Goal: Task Accomplishment & Management: Use online tool/utility

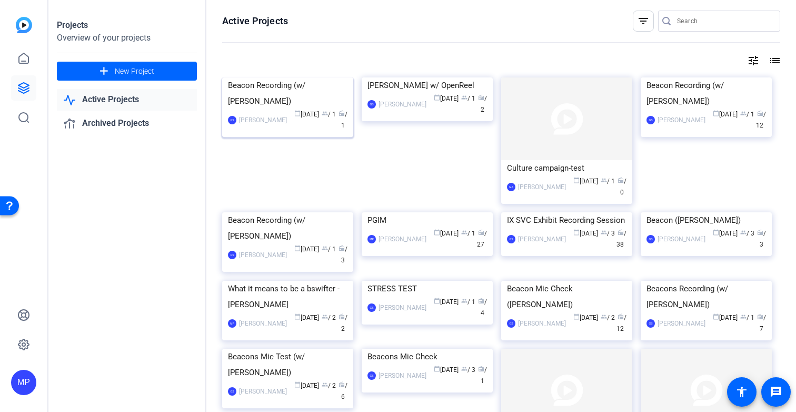
click at [241, 77] on img at bounding box center [287, 77] width 131 height 0
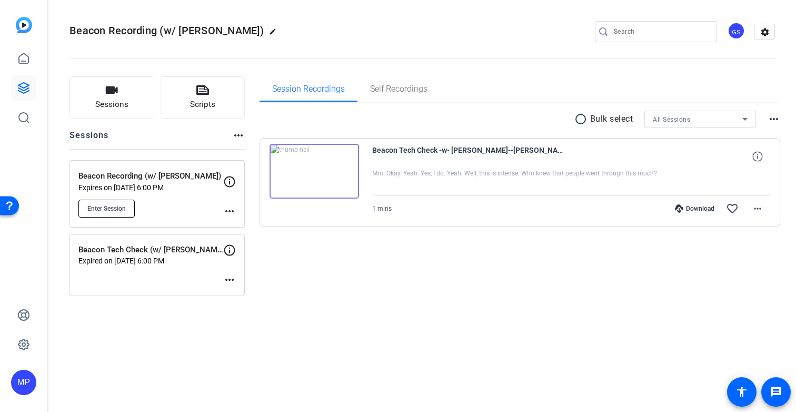
click at [113, 206] on span "Enter Session" at bounding box center [106, 208] width 38 height 8
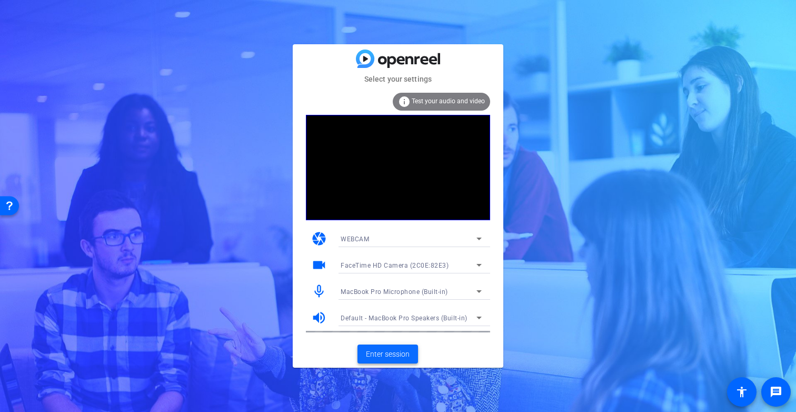
click at [393, 357] on span "Enter session" at bounding box center [388, 354] width 44 height 11
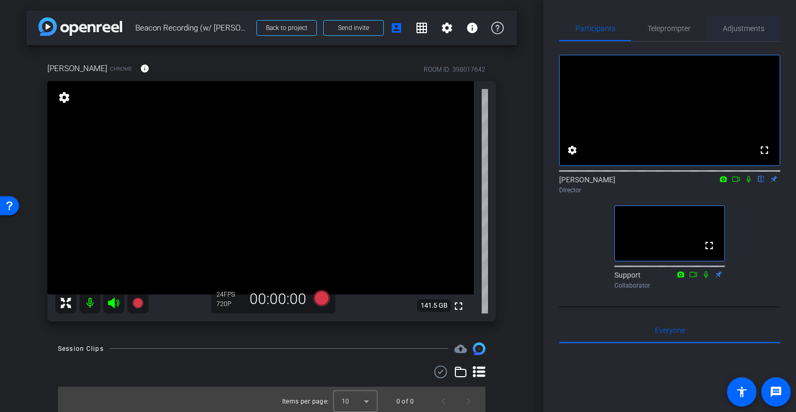
click at [731, 25] on span "Adjustments" at bounding box center [744, 28] width 42 height 7
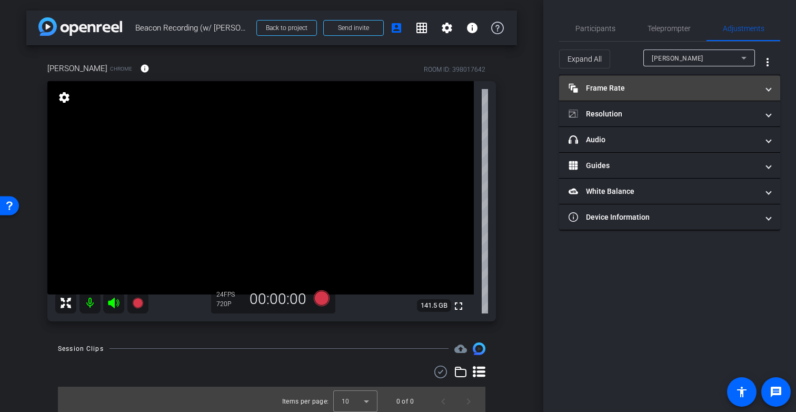
click at [644, 93] on mat-expansion-panel-header "Frame Rate Frame Rate" at bounding box center [669, 87] width 221 height 25
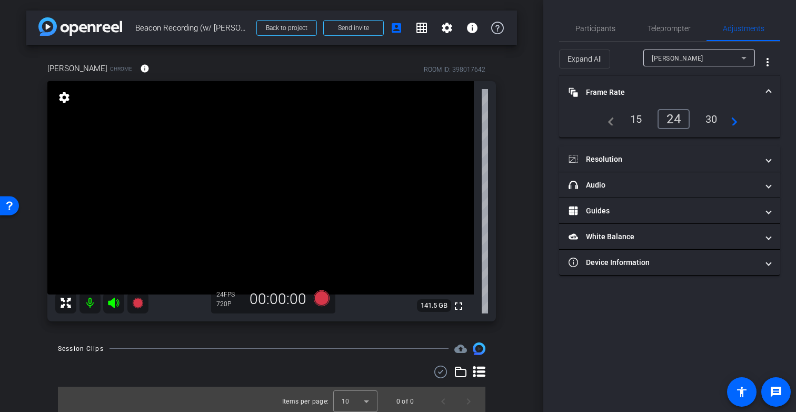
click at [711, 116] on div "30" at bounding box center [712, 119] width 28 height 18
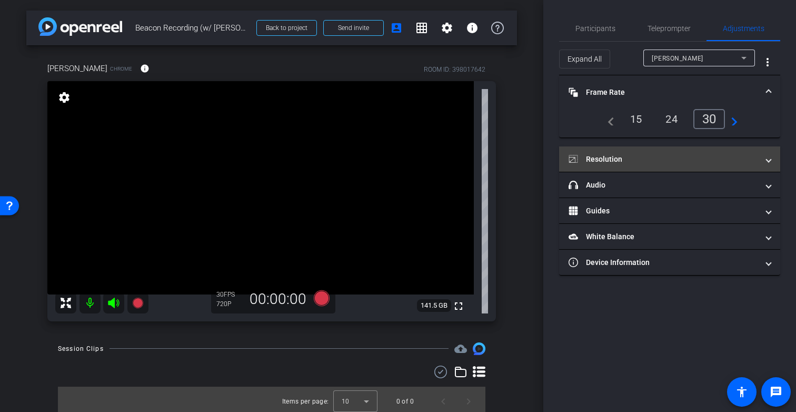
click at [657, 156] on mat-panel-title "Resolution" at bounding box center [664, 159] width 190 height 11
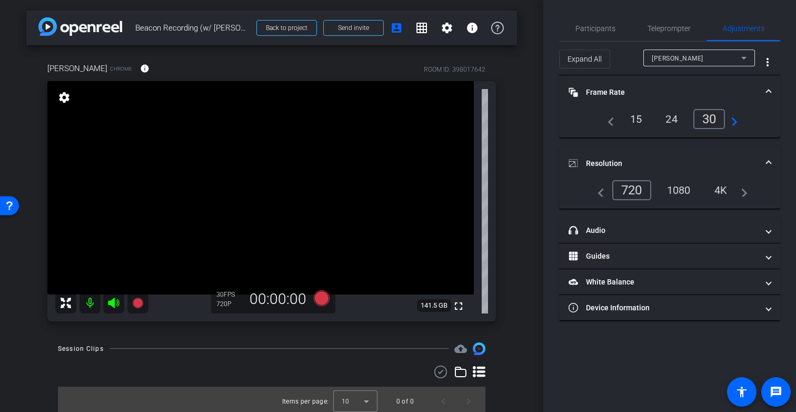
click at [677, 189] on div "1080" at bounding box center [678, 190] width 39 height 18
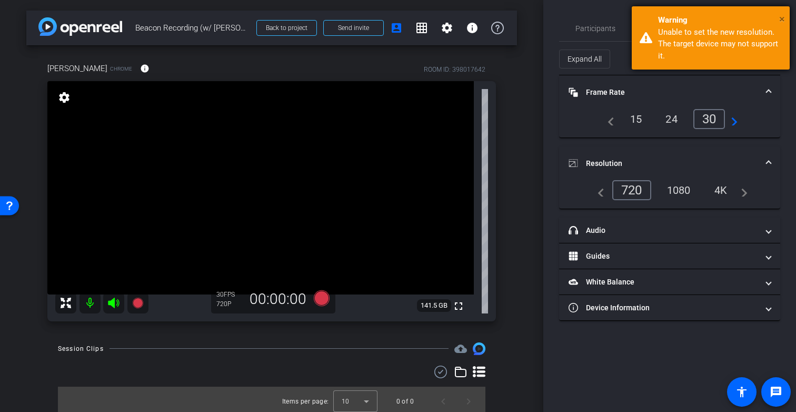
click at [783, 15] on span "×" at bounding box center [782, 19] width 6 height 13
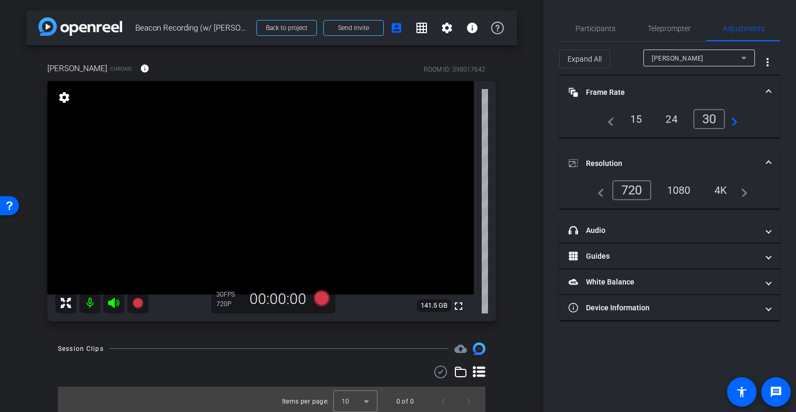
click at [676, 187] on div "1080" at bounding box center [678, 190] width 39 height 18
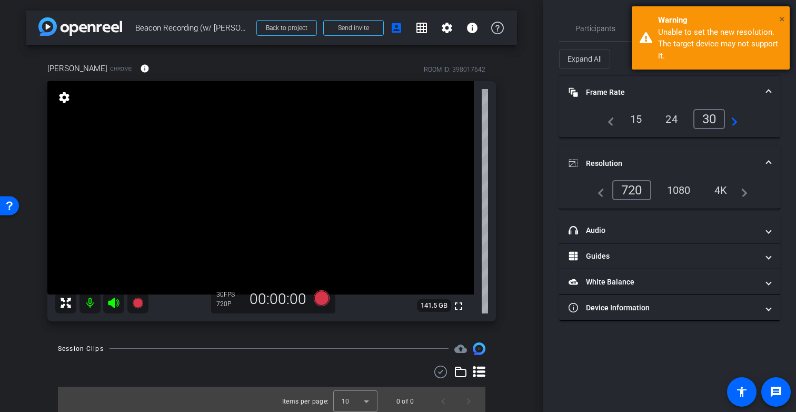
click at [783, 18] on span "×" at bounding box center [782, 19] width 6 height 13
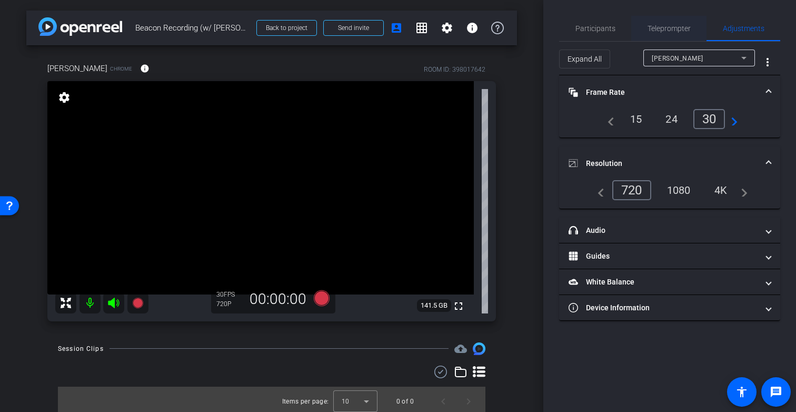
click at [667, 28] on span "Teleprompter" at bounding box center [669, 28] width 43 height 7
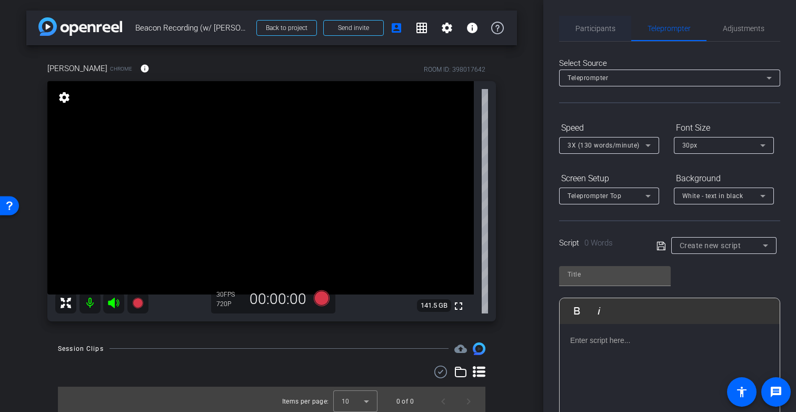
click at [597, 26] on span "Participants" at bounding box center [596, 28] width 40 height 7
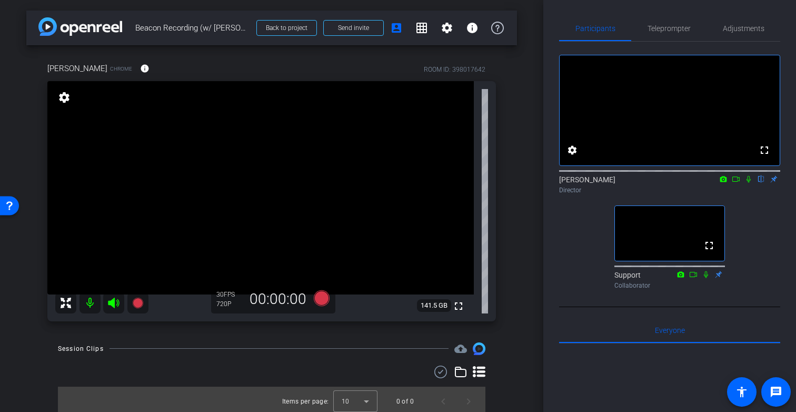
scroll to position [4, 0]
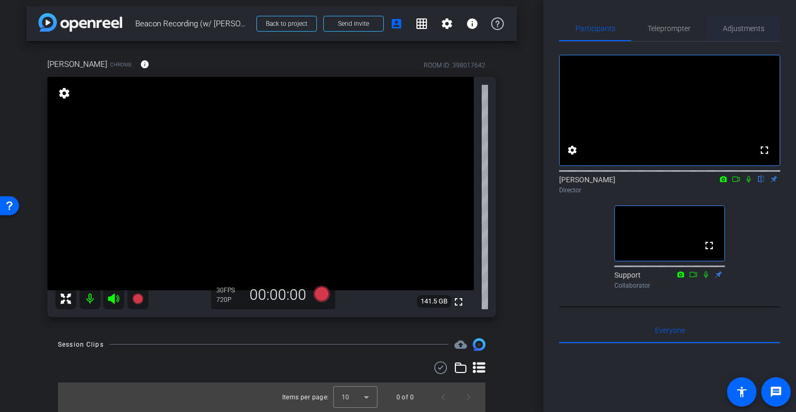
click at [747, 27] on span "Adjustments" at bounding box center [744, 28] width 42 height 7
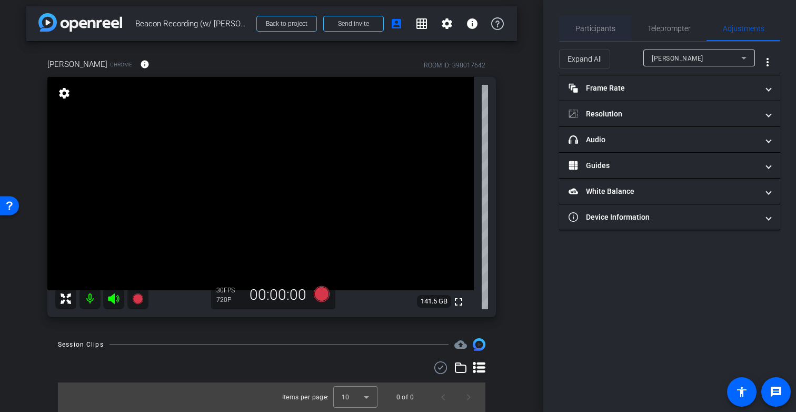
click at [610, 29] on span "Participants" at bounding box center [596, 28] width 40 height 7
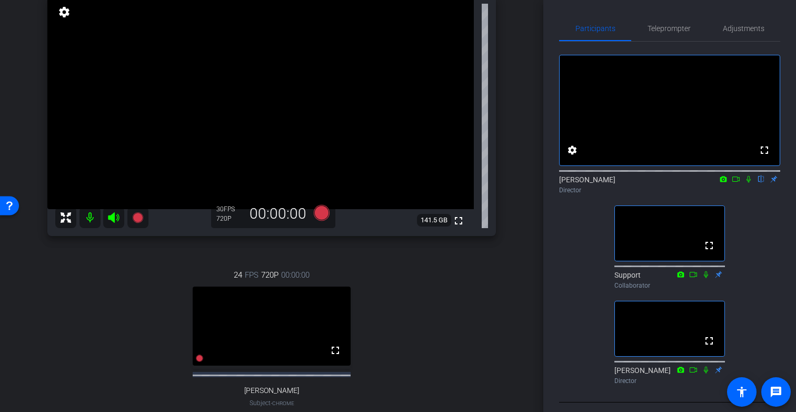
scroll to position [84, 0]
click at [674, 33] on span "Teleprompter" at bounding box center [669, 28] width 43 height 25
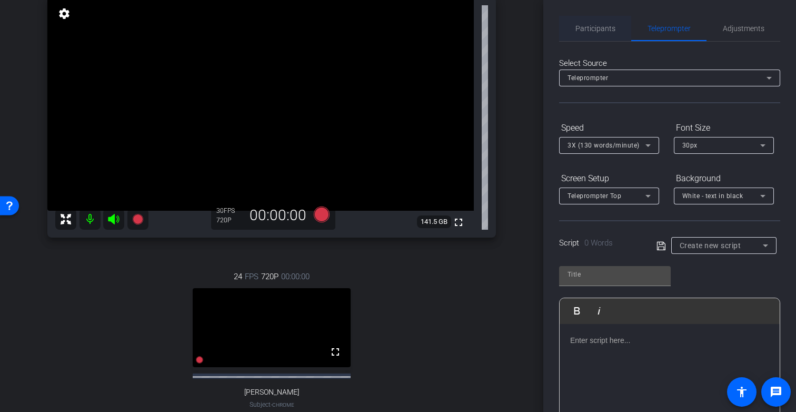
click at [605, 28] on span "Participants" at bounding box center [596, 28] width 40 height 7
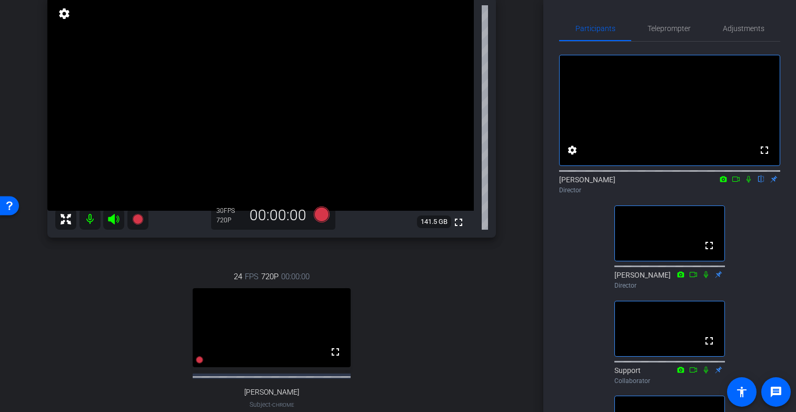
click at [749, 183] on icon at bounding box center [749, 178] width 8 height 7
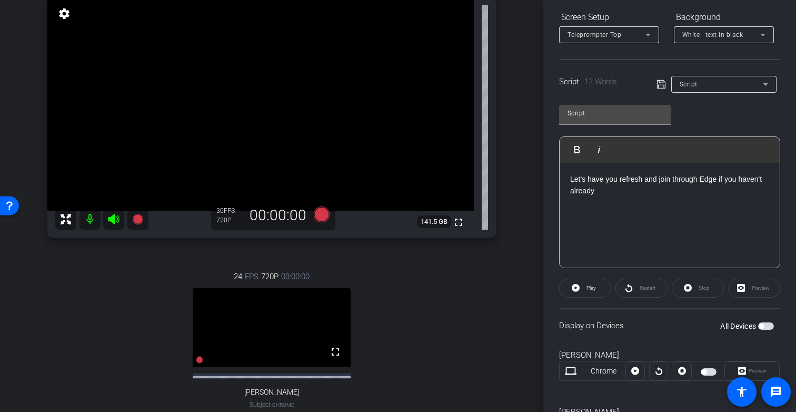
scroll to position [0, 0]
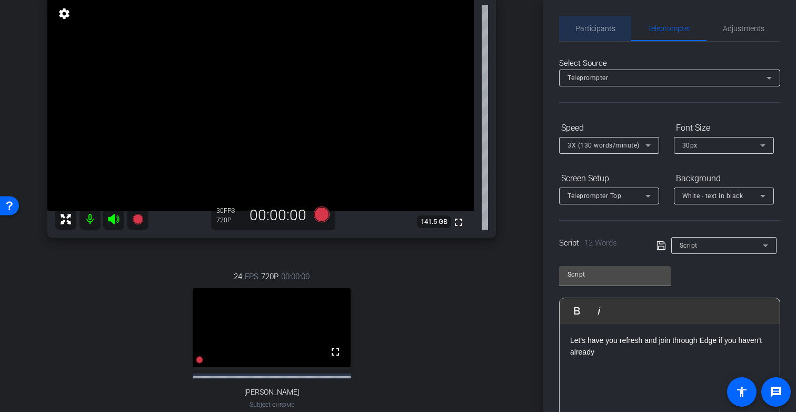
click at [600, 32] on span "Participants" at bounding box center [596, 28] width 40 height 7
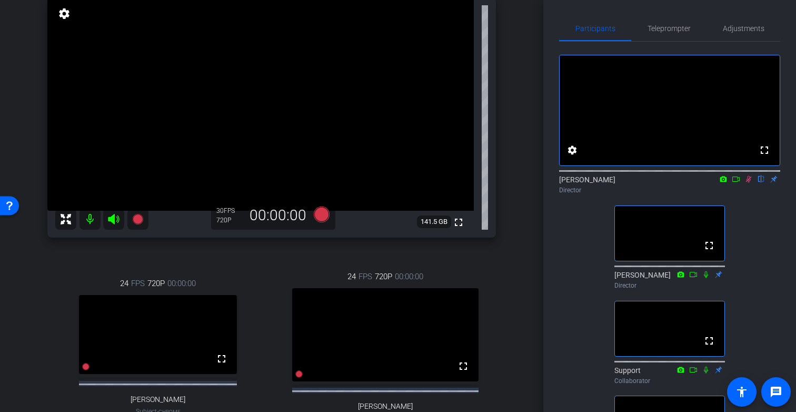
click at [747, 183] on icon at bounding box center [749, 179] width 6 height 7
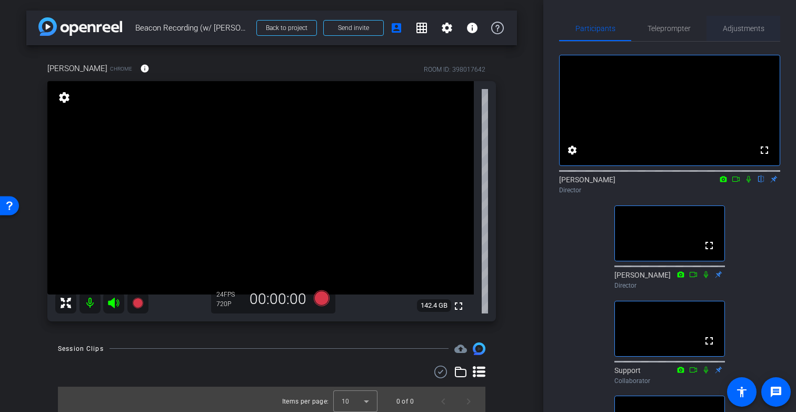
click at [739, 28] on span "Adjustments" at bounding box center [744, 28] width 42 height 7
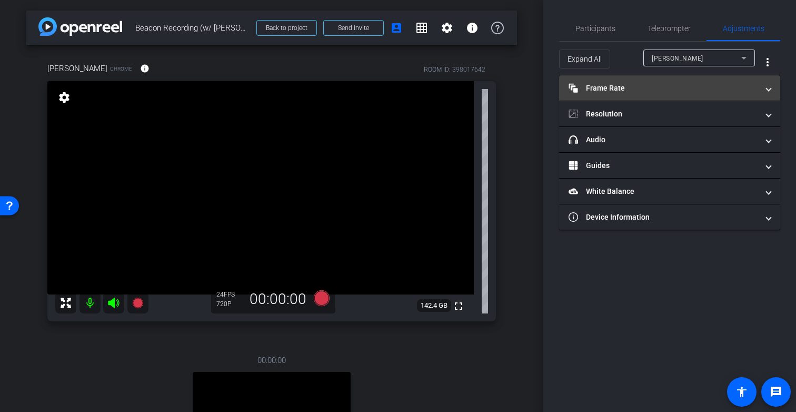
click at [630, 87] on mat-panel-title "Frame Rate Frame Rate" at bounding box center [664, 88] width 190 height 11
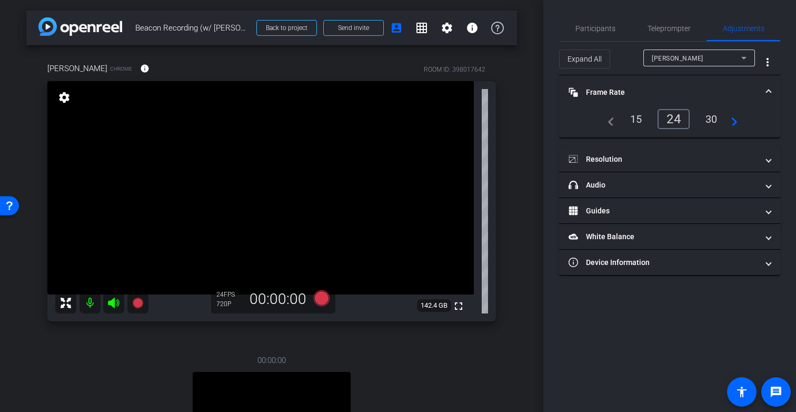
click at [711, 117] on div "30" at bounding box center [712, 119] width 28 height 18
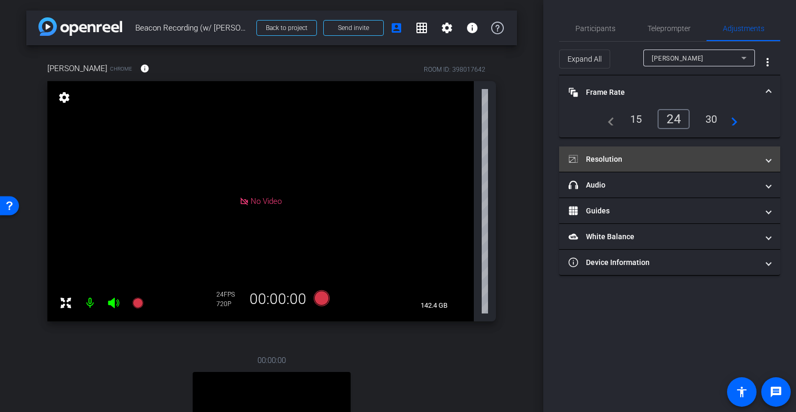
click at [641, 154] on mat-panel-title "Resolution" at bounding box center [664, 159] width 190 height 11
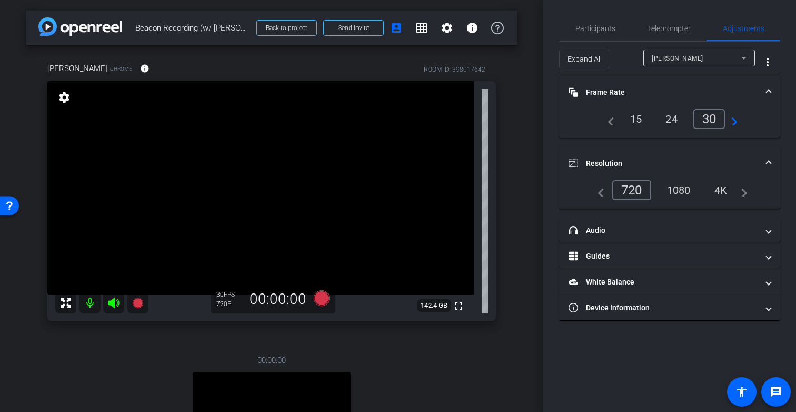
click at [679, 190] on div "1080" at bounding box center [678, 190] width 39 height 18
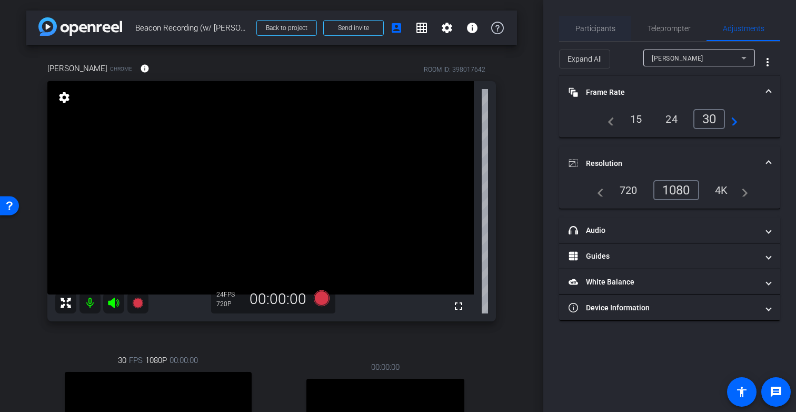
click at [601, 27] on span "Participants" at bounding box center [596, 28] width 40 height 7
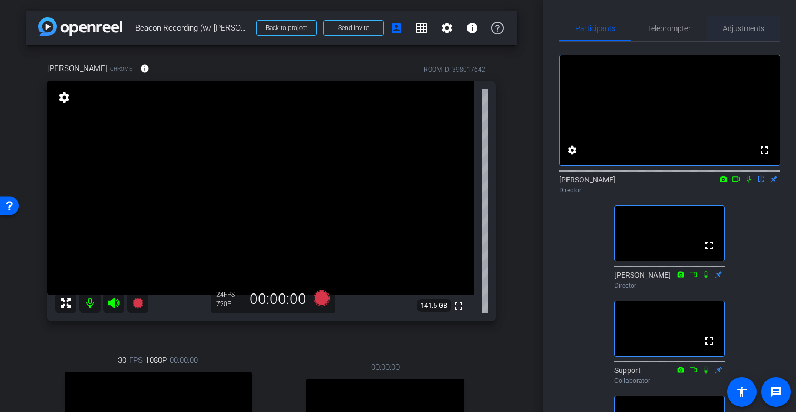
click at [750, 29] on span "Adjustments" at bounding box center [744, 28] width 42 height 7
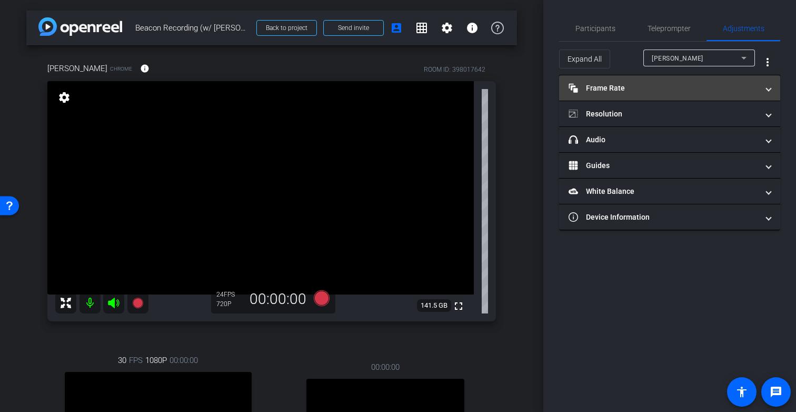
click at [643, 94] on mat-expansion-panel-header "Frame Rate Frame Rate" at bounding box center [669, 87] width 221 height 25
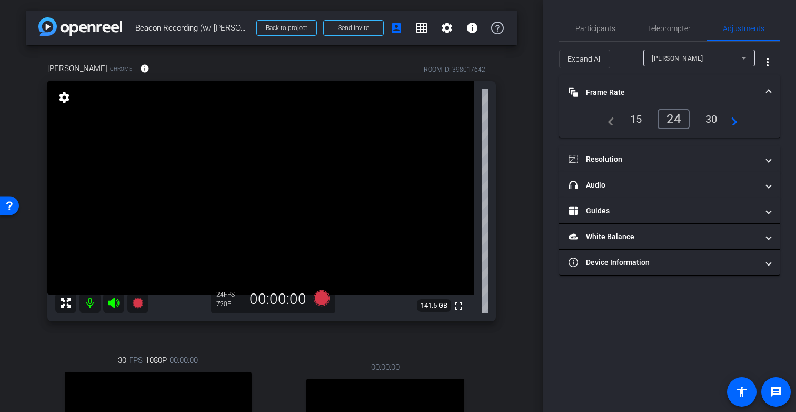
click at [708, 116] on div "30" at bounding box center [712, 119] width 28 height 18
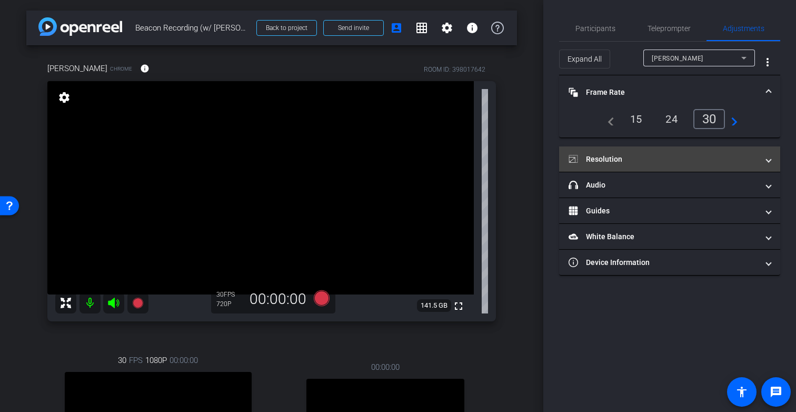
click at [659, 162] on mat-panel-title "Resolution" at bounding box center [664, 159] width 190 height 11
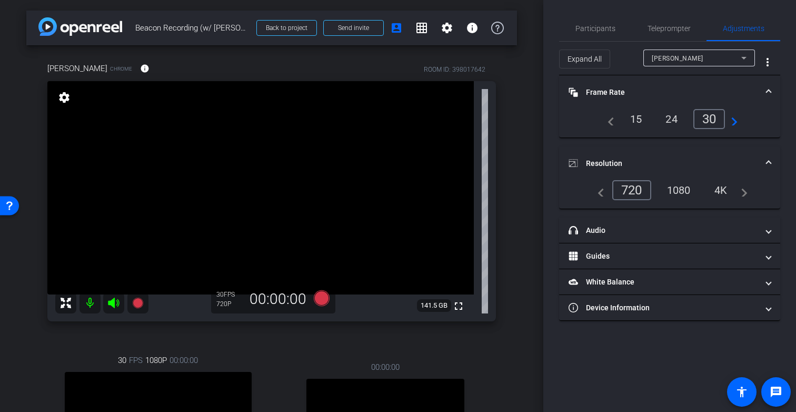
click at [679, 191] on div "1080" at bounding box center [678, 190] width 39 height 18
click at [694, 53] on div "Denise Day" at bounding box center [697, 58] width 90 height 13
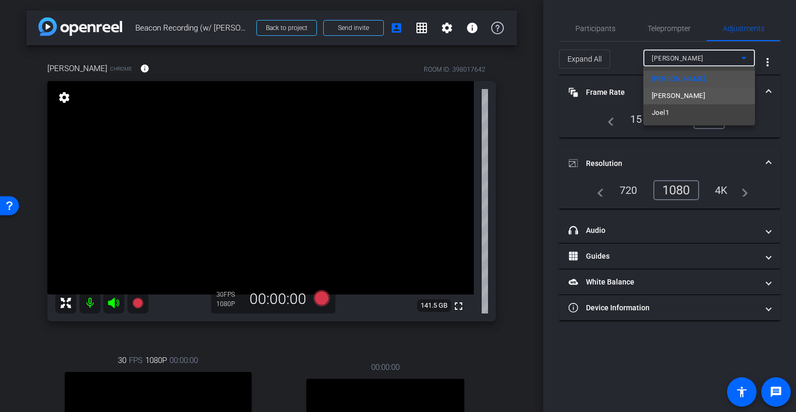
click at [684, 93] on span "Natalie Atwood" at bounding box center [678, 96] width 53 height 13
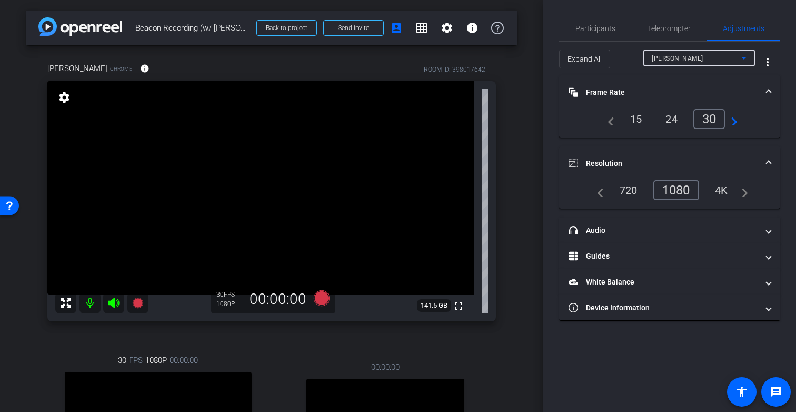
type input "11000"
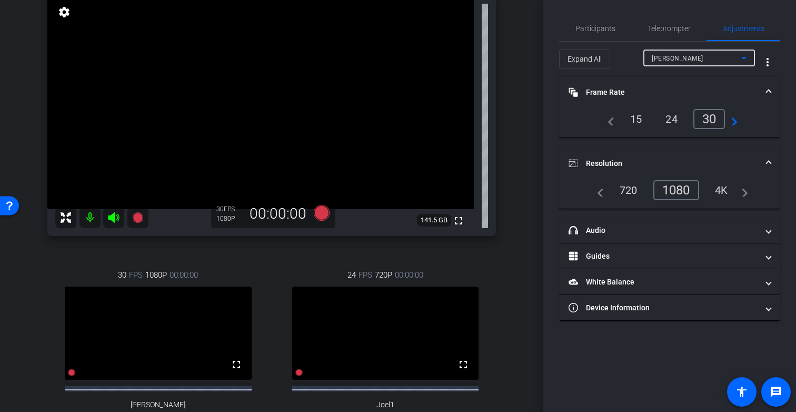
scroll to position [85, 0]
click at [713, 58] on div "Natalie Atwood" at bounding box center [697, 58] width 90 height 13
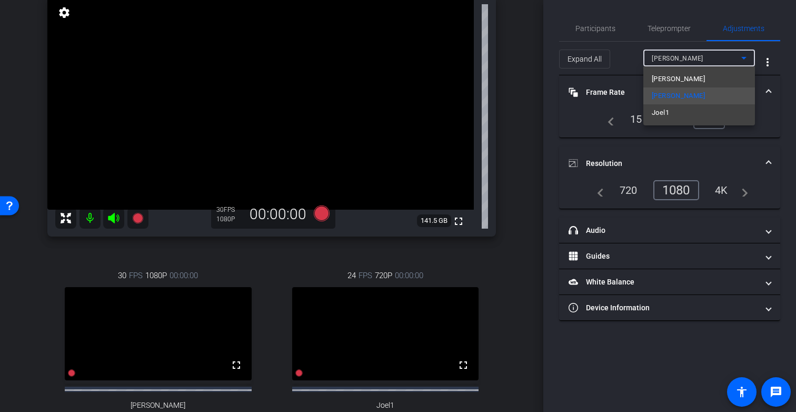
click at [684, 111] on mat-option "Joel1" at bounding box center [700, 112] width 112 height 17
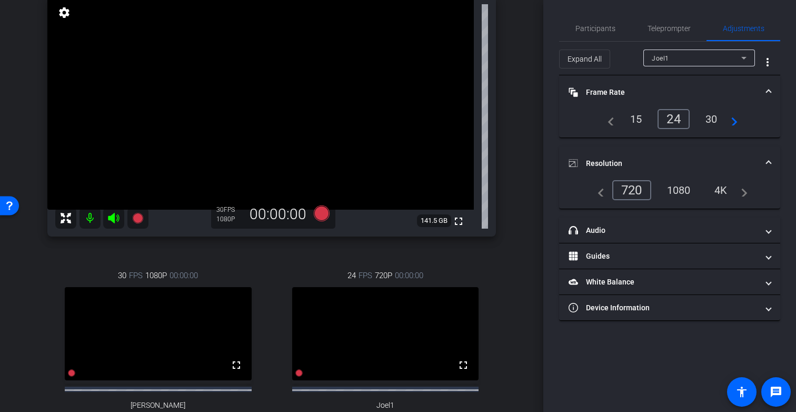
click at [710, 117] on div "30" at bounding box center [712, 119] width 28 height 18
click at [678, 192] on div "1080" at bounding box center [678, 190] width 39 height 18
click at [679, 59] on div "Joel1" at bounding box center [697, 58] width 90 height 13
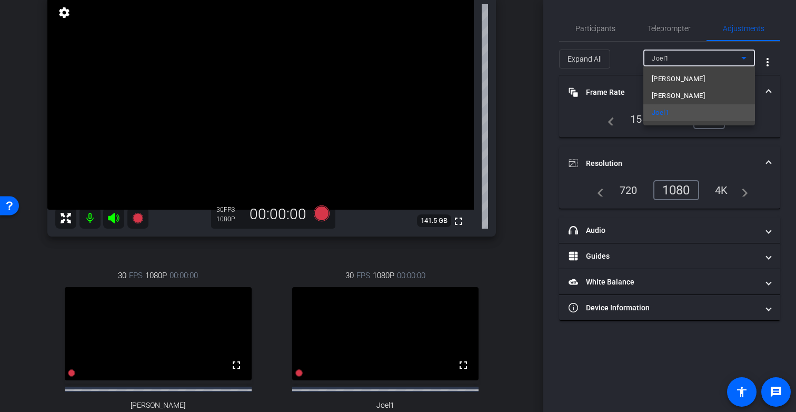
click at [679, 59] on div at bounding box center [398, 206] width 796 height 412
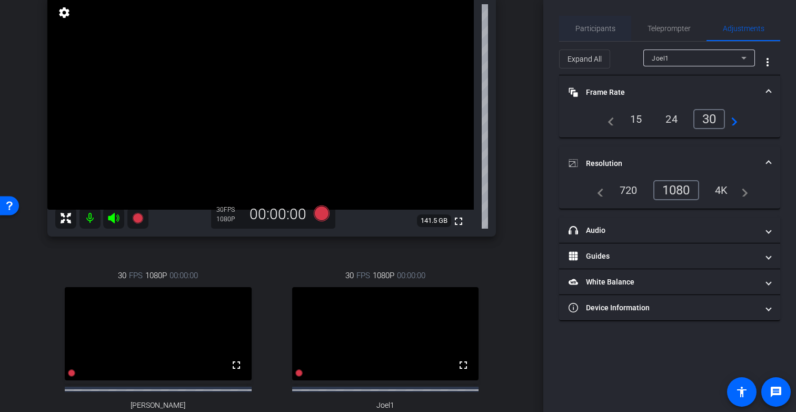
click at [601, 28] on span "Participants" at bounding box center [596, 28] width 40 height 7
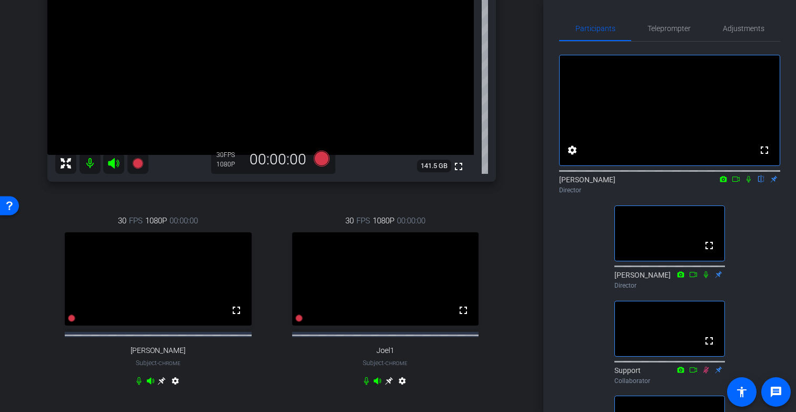
scroll to position [140, 0]
click at [161, 384] on icon at bounding box center [161, 380] width 8 height 8
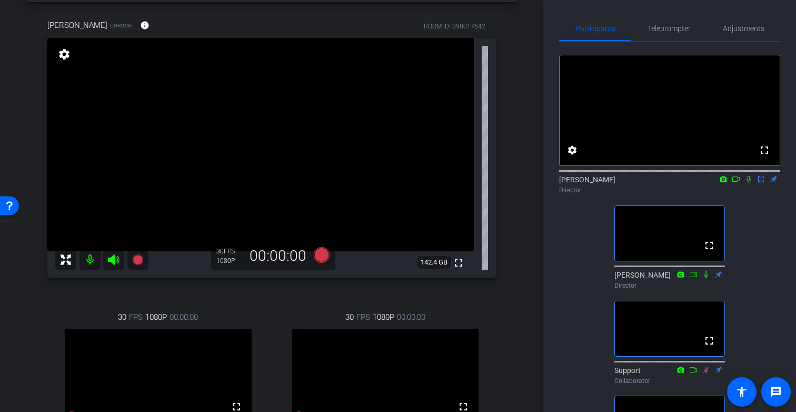
scroll to position [27, 0]
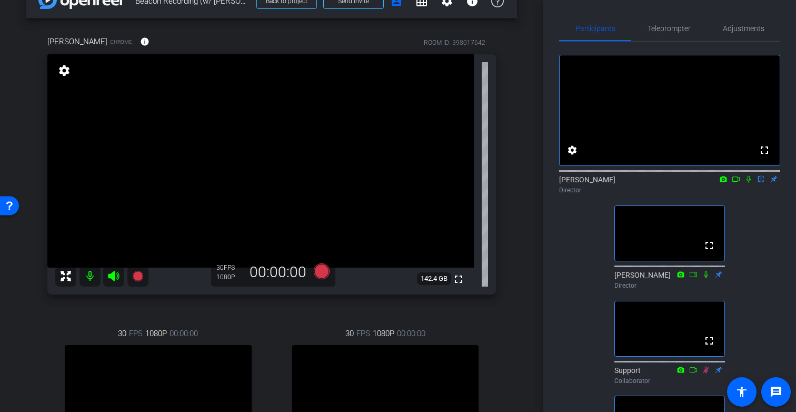
click at [748, 183] on icon at bounding box center [749, 179] width 4 height 7
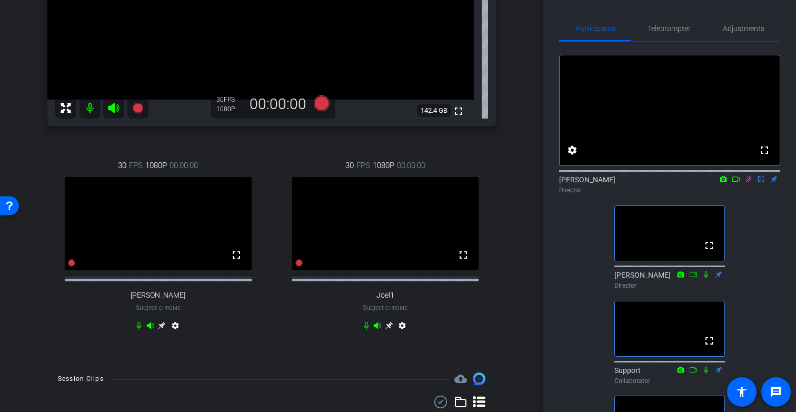
scroll to position [204, 0]
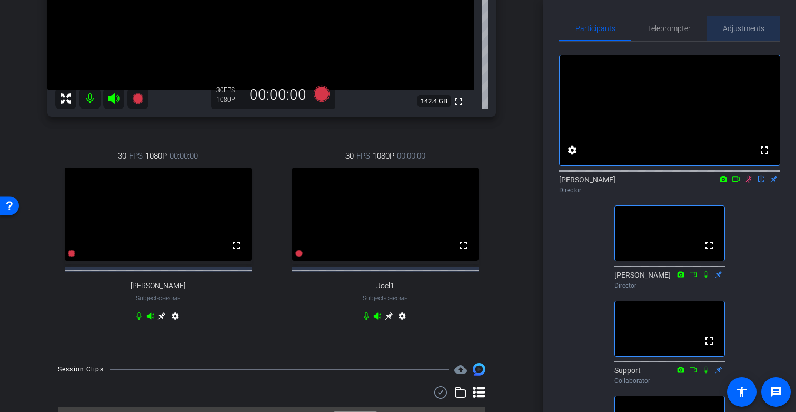
click at [751, 29] on span "Adjustments" at bounding box center [744, 28] width 42 height 7
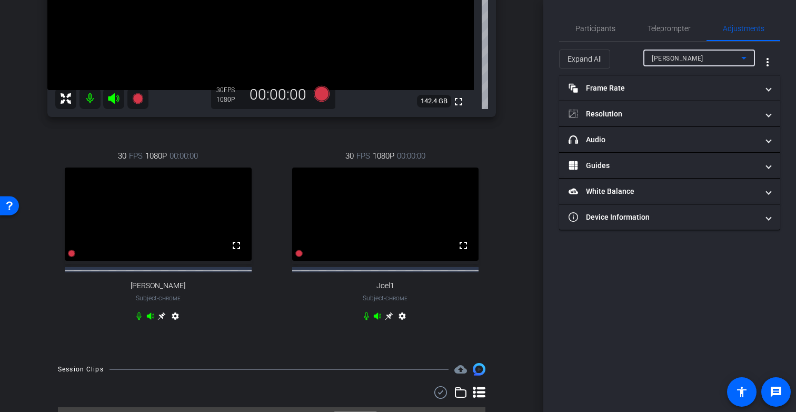
click at [700, 60] on div "Denise Day" at bounding box center [697, 58] width 90 height 13
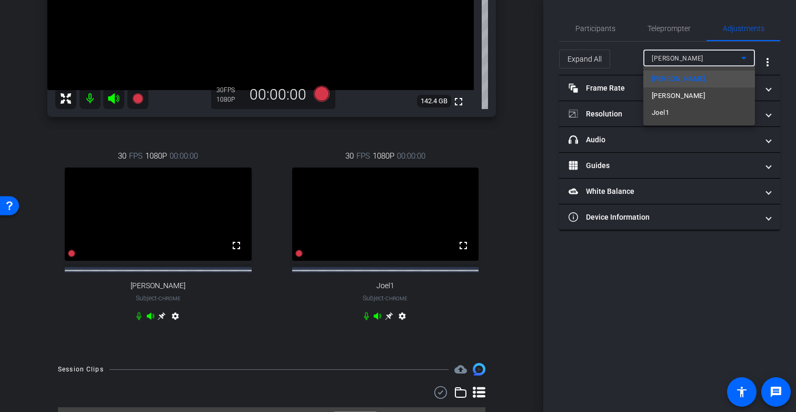
click at [682, 112] on mat-option "Joel1" at bounding box center [700, 112] width 112 height 17
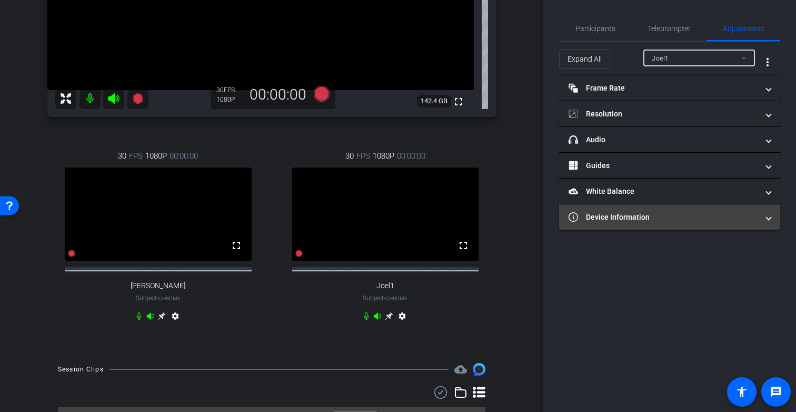
click at [642, 218] on mat-panel-title "Device Information" at bounding box center [664, 217] width 190 height 11
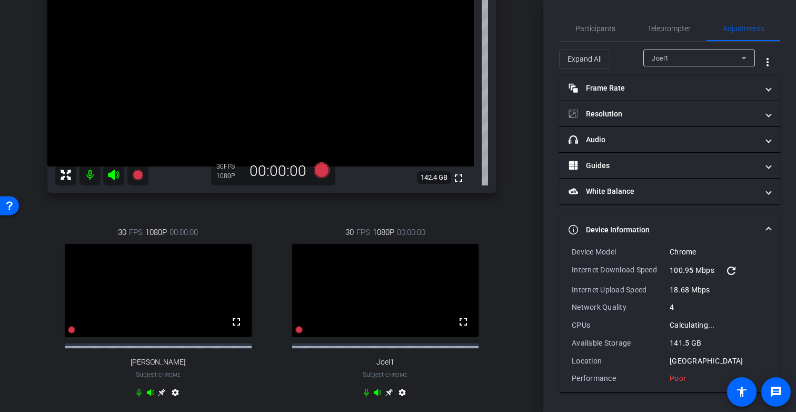
scroll to position [133, 0]
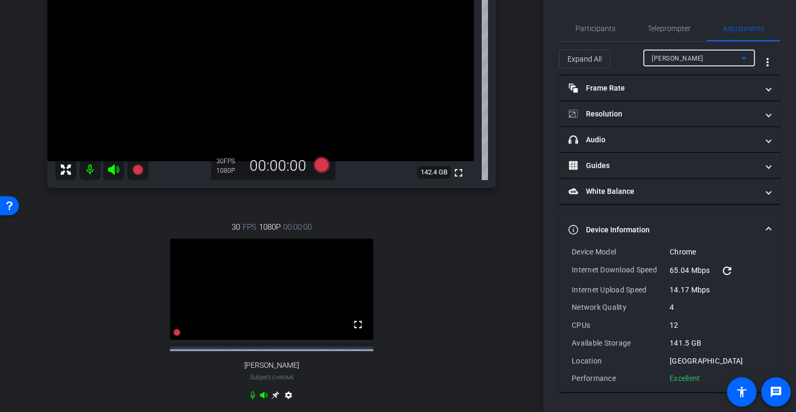
click at [670, 56] on span "Denise Day" at bounding box center [678, 58] width 52 height 7
click at [686, 93] on span "Natalie Atwood" at bounding box center [678, 96] width 53 height 13
type input "11000"
click at [679, 60] on span "Natalie Atwood" at bounding box center [678, 58] width 52 height 7
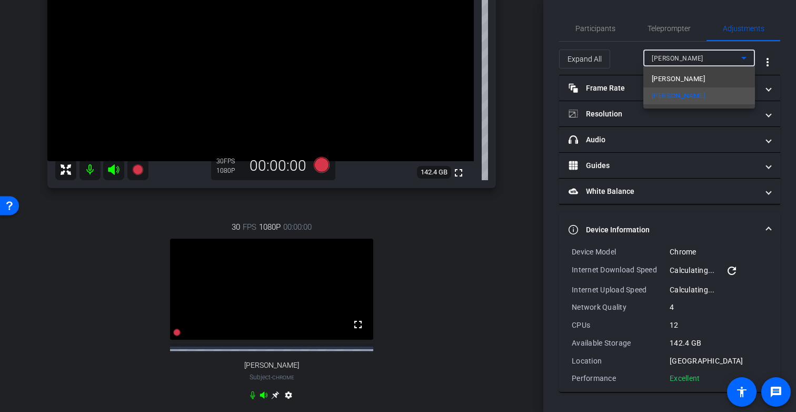
click at [679, 60] on div at bounding box center [398, 206] width 796 height 412
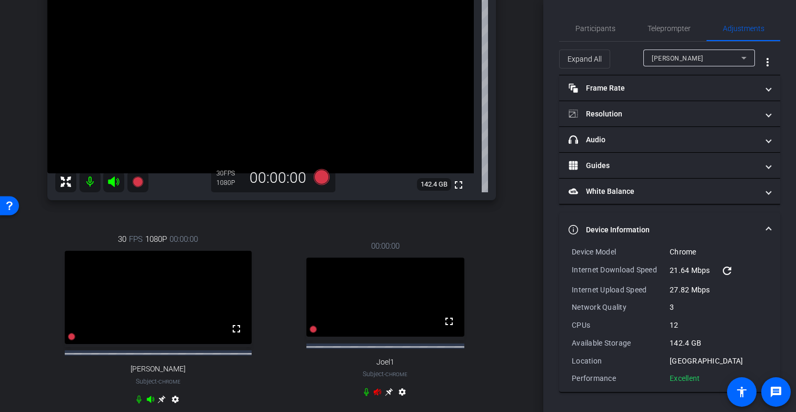
scroll to position [89, 0]
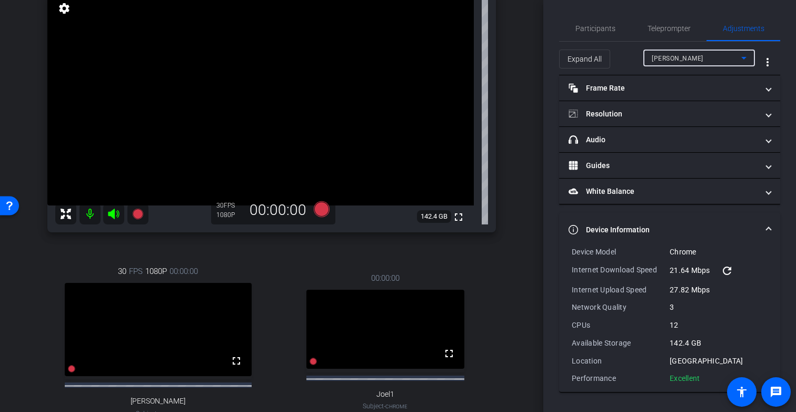
click at [684, 60] on span "Natalie Atwood" at bounding box center [678, 58] width 52 height 7
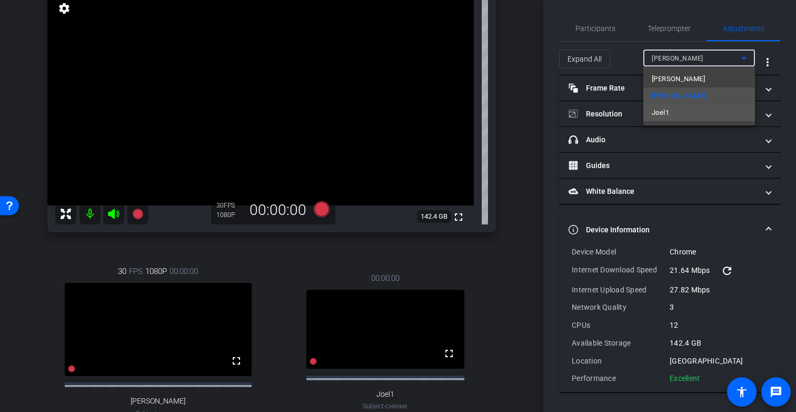
click at [674, 110] on mat-option "Joel1" at bounding box center [700, 112] width 112 height 17
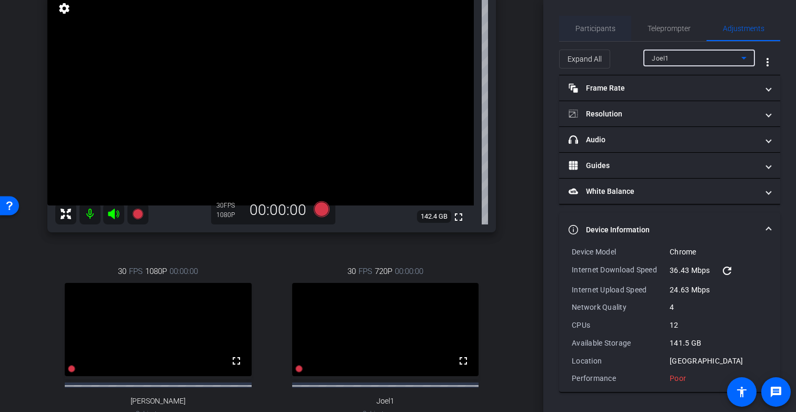
click at [596, 30] on span "Participants" at bounding box center [596, 28] width 40 height 7
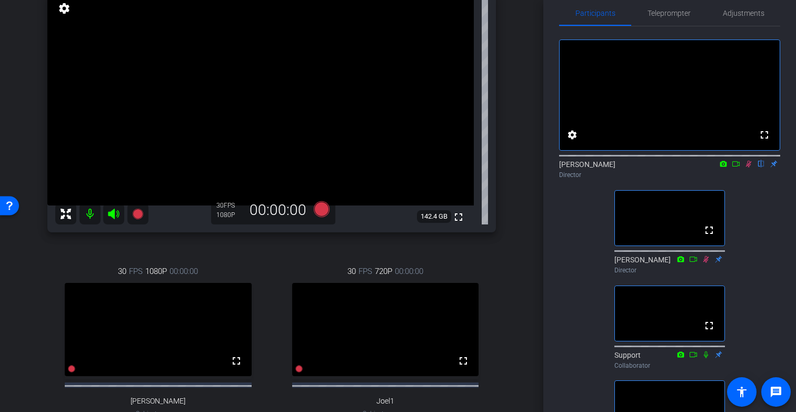
scroll to position [0, 0]
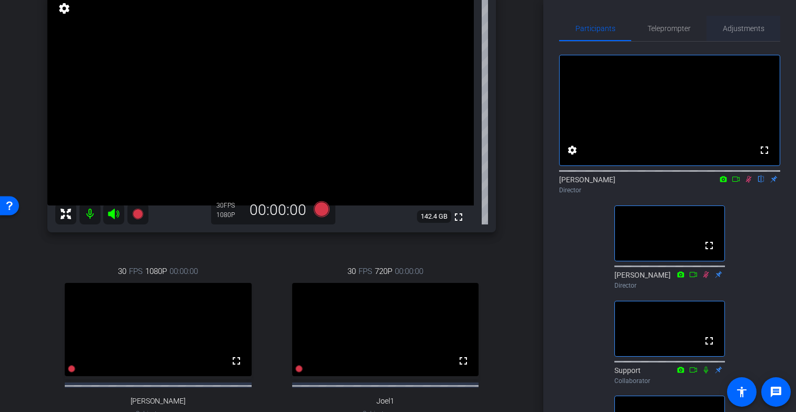
click at [742, 25] on span "Adjustments" at bounding box center [744, 28] width 42 height 7
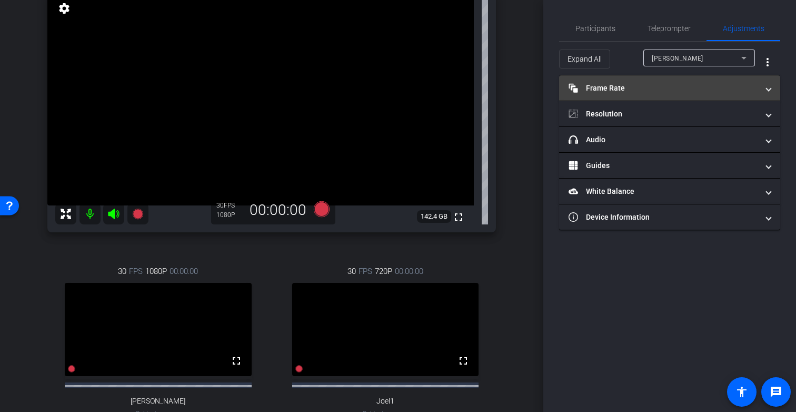
click at [651, 88] on mat-panel-title "Frame Rate Frame Rate" at bounding box center [664, 88] width 190 height 11
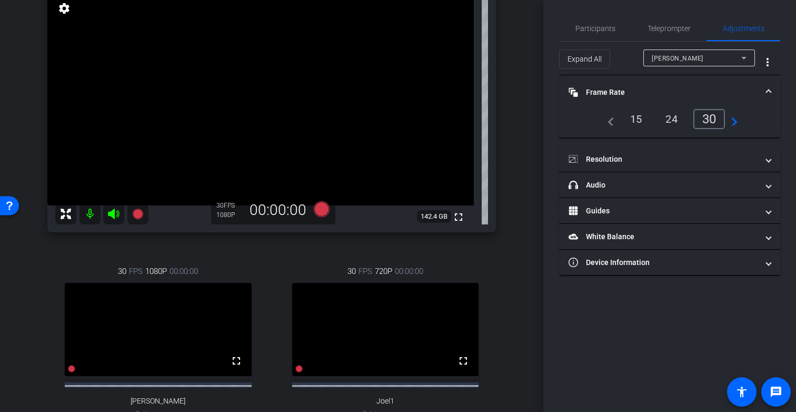
click at [692, 59] on div "Denise Day" at bounding box center [697, 58] width 90 height 13
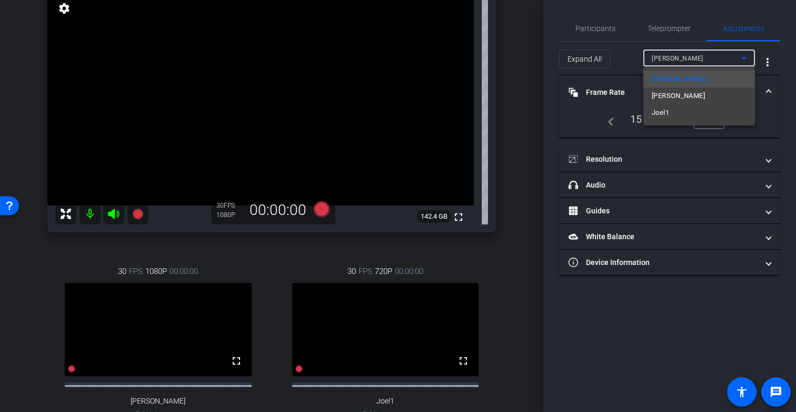
click at [684, 116] on mat-option "Joel1" at bounding box center [700, 112] width 112 height 17
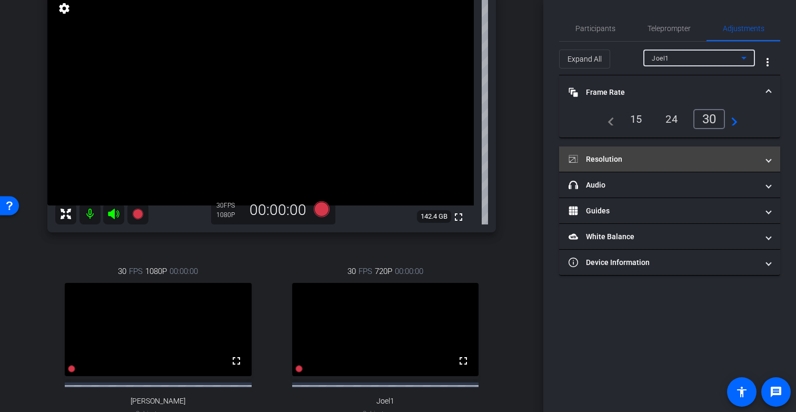
click at [664, 149] on mat-expansion-panel-header "Resolution" at bounding box center [669, 158] width 221 height 25
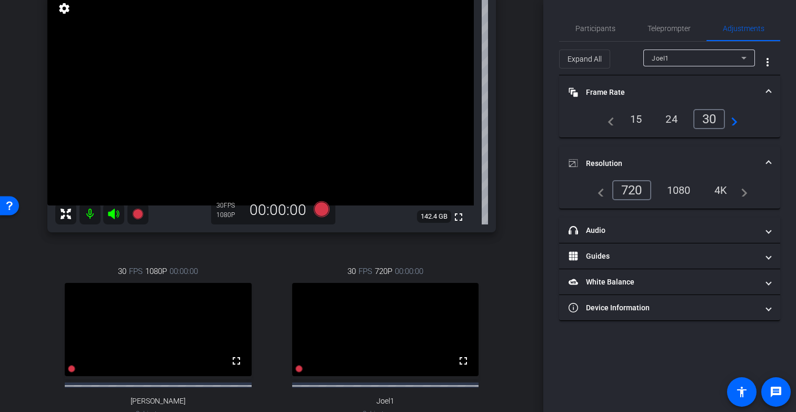
click at [679, 190] on div "1080" at bounding box center [678, 190] width 39 height 18
click at [595, 26] on span "Participants" at bounding box center [596, 28] width 40 height 7
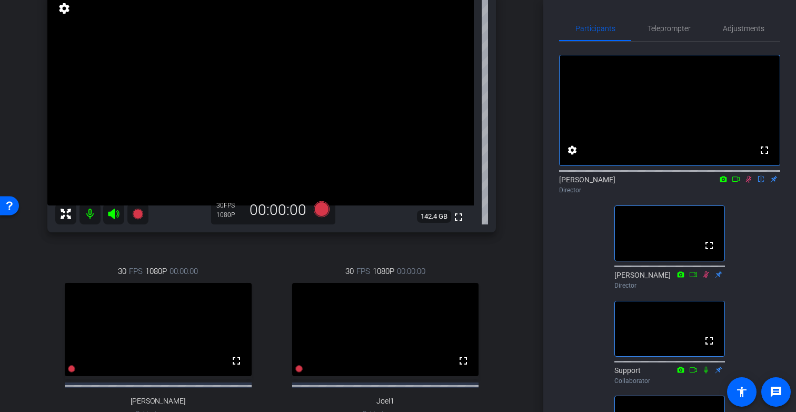
click at [749, 183] on icon at bounding box center [749, 178] width 8 height 7
click at [746, 31] on span "Adjustments" at bounding box center [744, 28] width 42 height 7
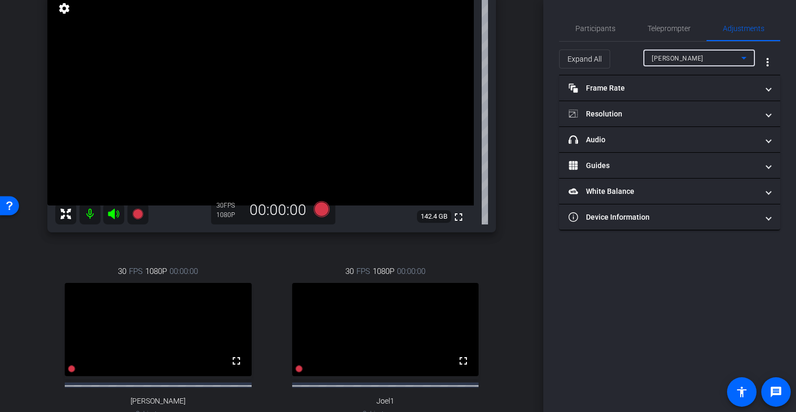
click at [672, 57] on span "Denise Day" at bounding box center [678, 58] width 52 height 7
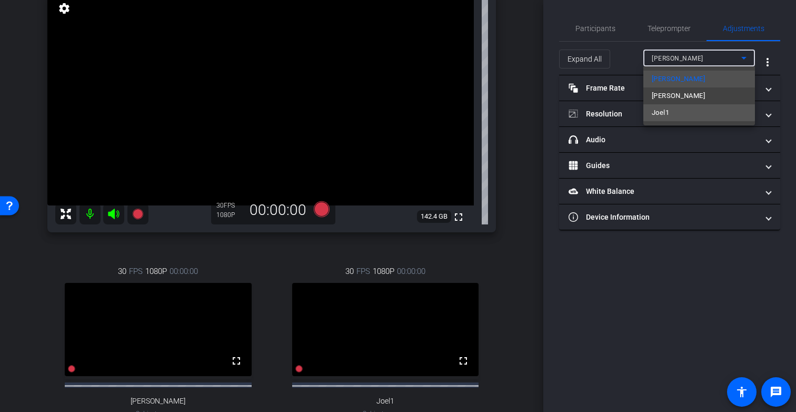
click at [679, 108] on mat-option "Joel1" at bounding box center [700, 112] width 112 height 17
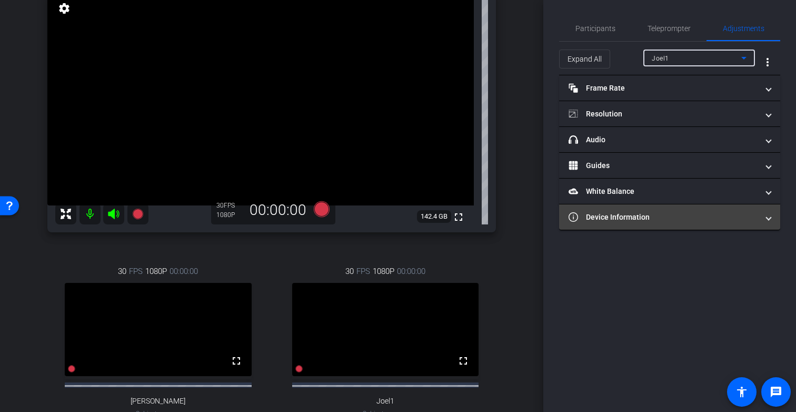
click at [660, 218] on mat-panel-title "Device Information" at bounding box center [664, 217] width 190 height 11
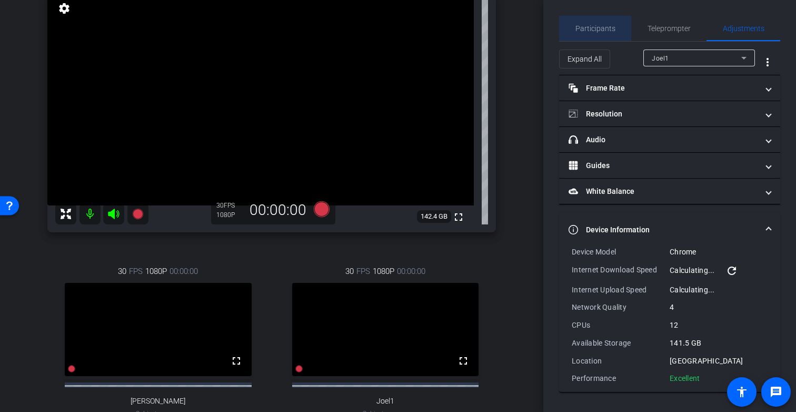
click at [605, 28] on span "Participants" at bounding box center [596, 28] width 40 height 7
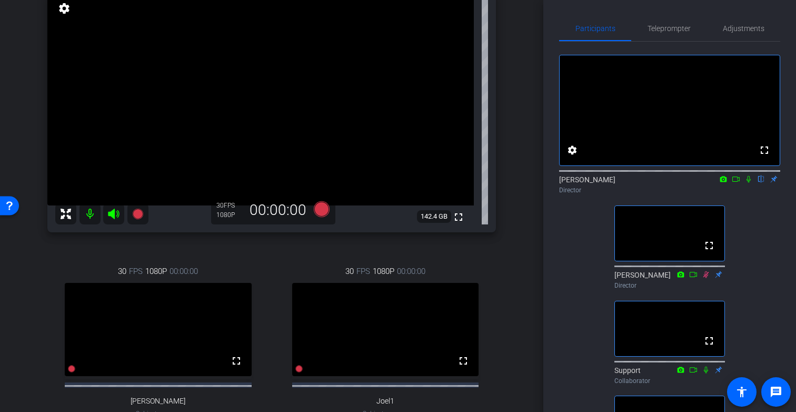
click at [749, 183] on icon at bounding box center [749, 178] width 8 height 7
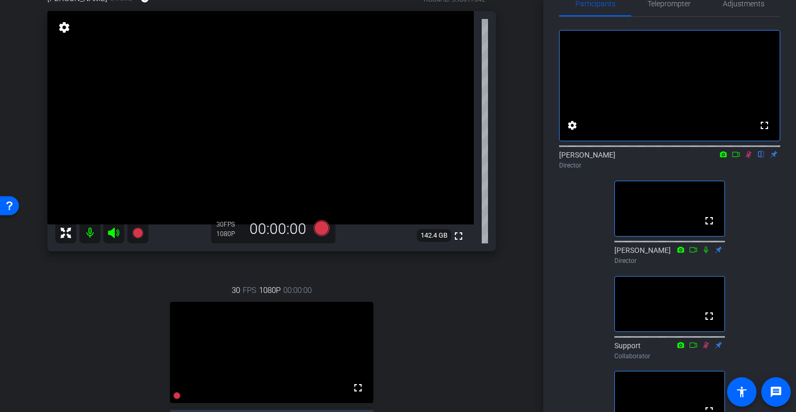
scroll to position [62, 0]
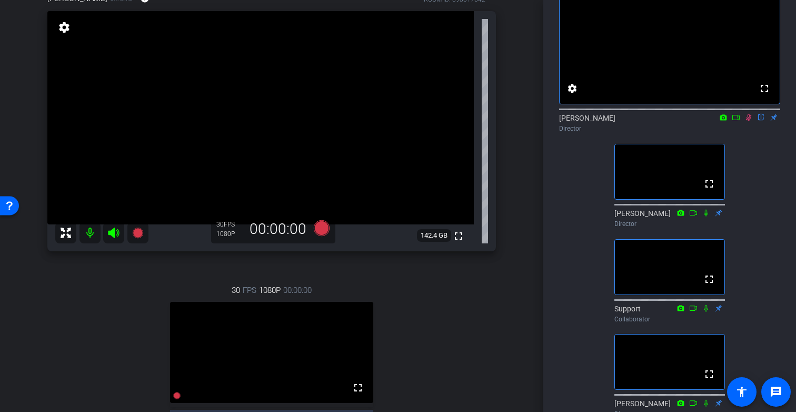
click at [738, 121] on icon at bounding box center [736, 117] width 8 height 7
click at [749, 120] on icon at bounding box center [749, 117] width 6 height 6
click at [747, 121] on icon at bounding box center [749, 117] width 8 height 7
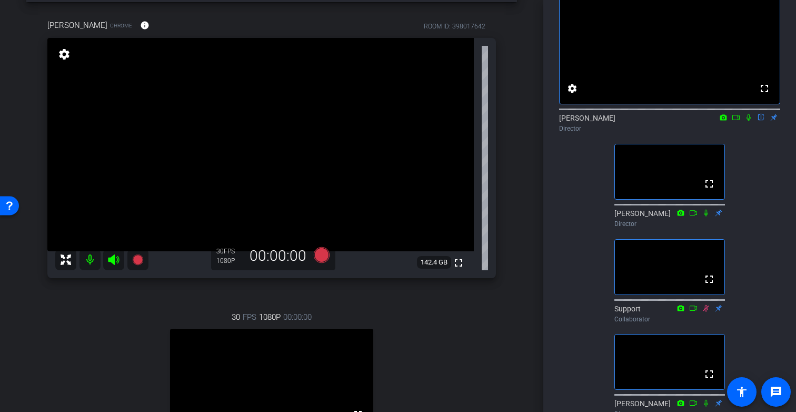
scroll to position [98, 0]
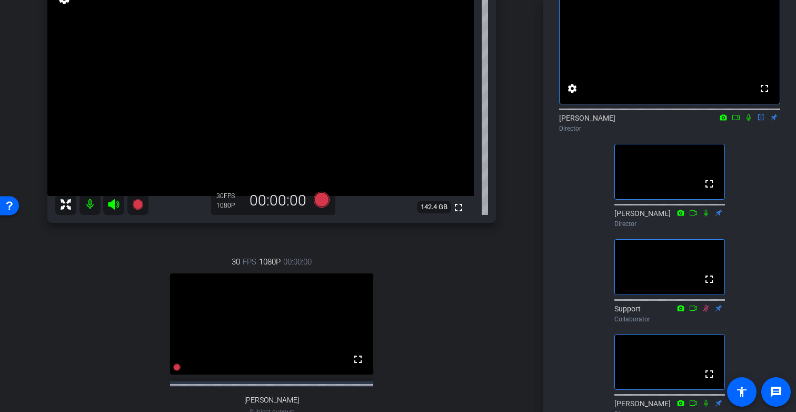
click at [491, 289] on div "30 FPS 1080P 00:00:00 fullscreen Denise Day Subject - Chrome settings" at bounding box center [271, 347] width 449 height 217
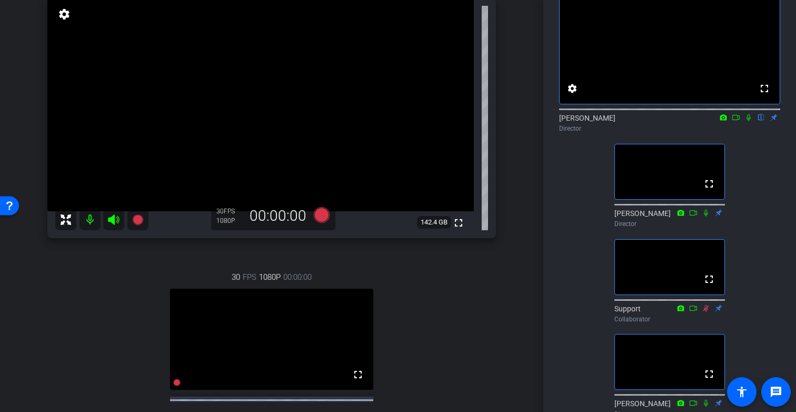
scroll to position [87, 0]
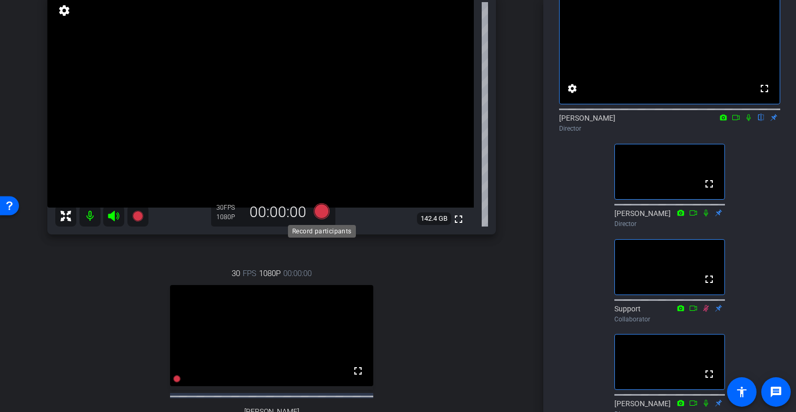
click at [322, 210] on icon at bounding box center [322, 211] width 16 height 16
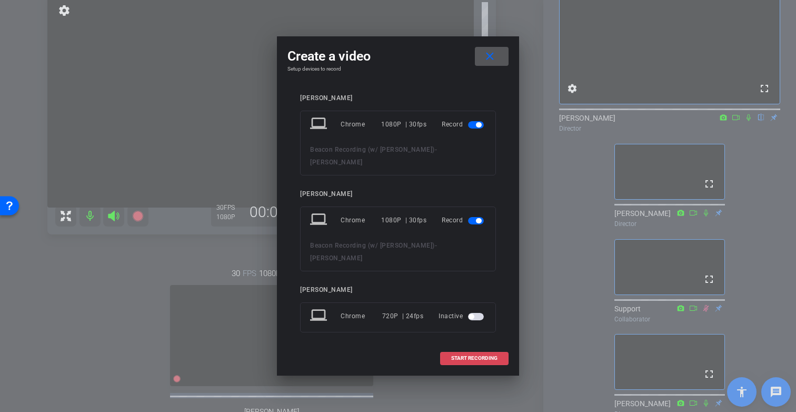
click at [489, 355] on span "START RECORDING" at bounding box center [474, 357] width 46 height 5
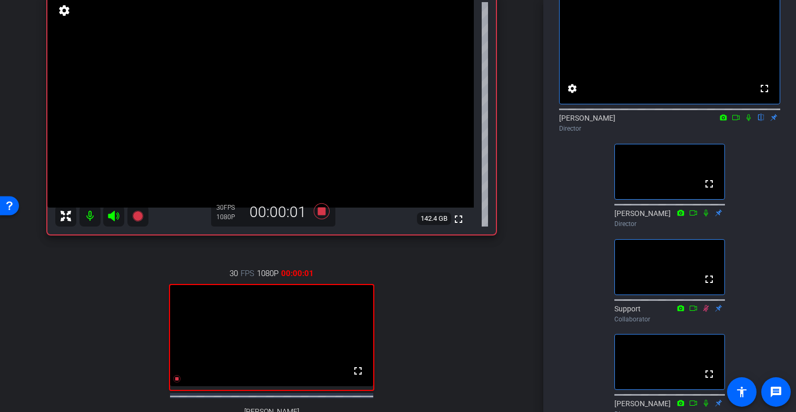
click at [748, 121] on icon at bounding box center [749, 117] width 8 height 7
click at [739, 121] on icon at bounding box center [736, 117] width 8 height 7
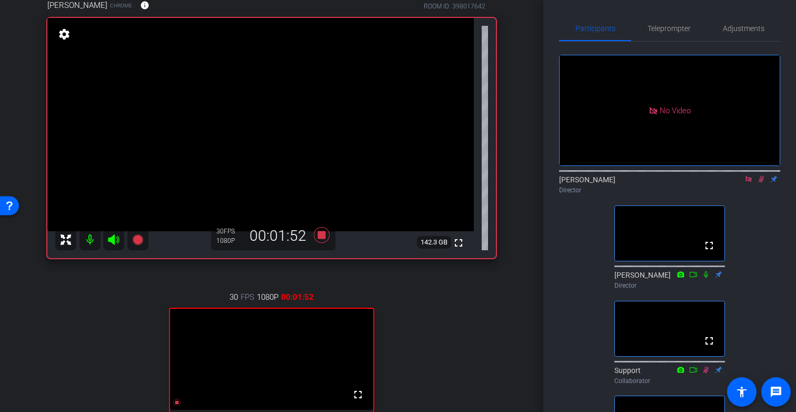
scroll to position [49, 0]
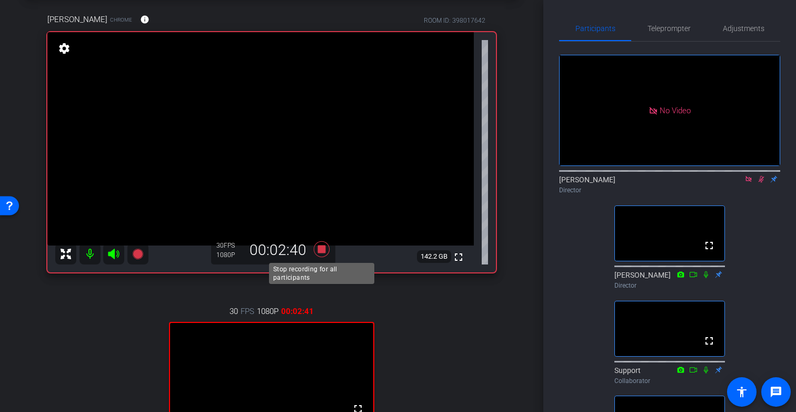
click at [320, 248] on icon at bounding box center [322, 249] width 16 height 16
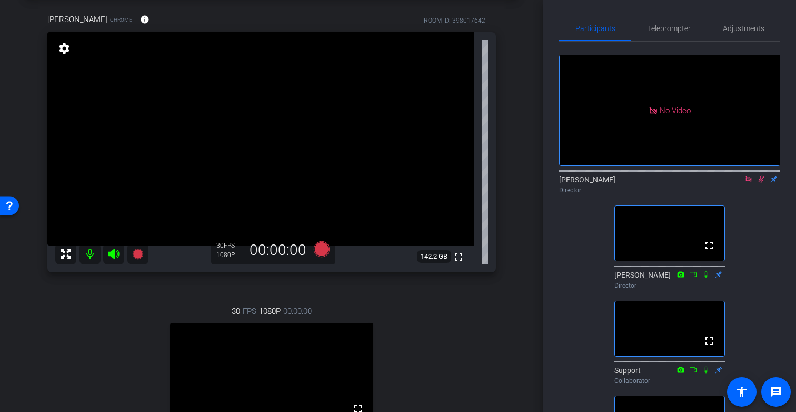
click at [747, 182] on icon at bounding box center [749, 179] width 6 height 6
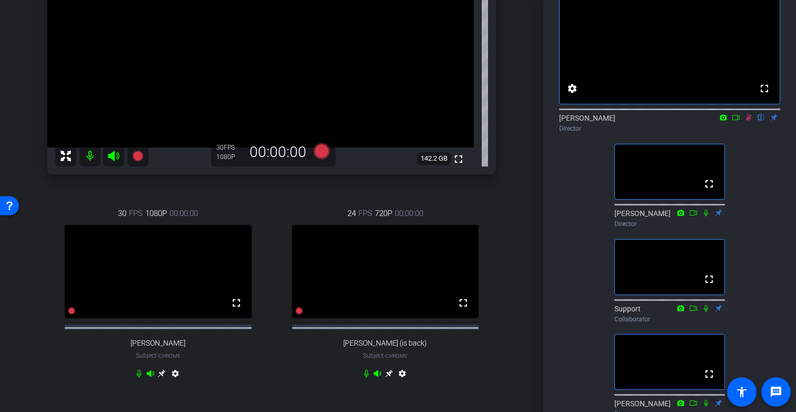
scroll to position [0, 0]
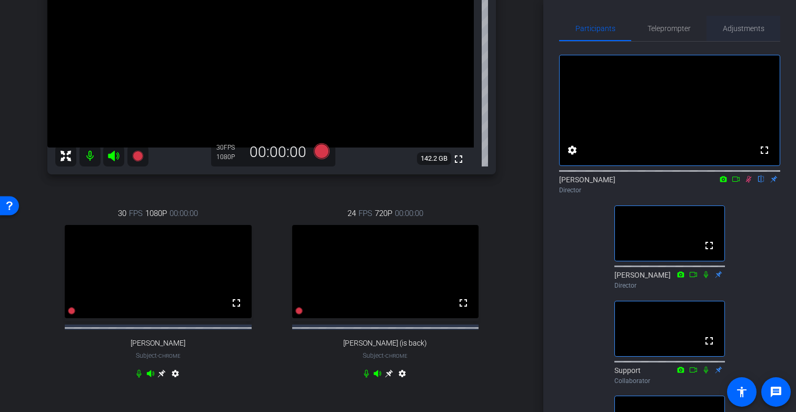
click at [736, 31] on span "Adjustments" at bounding box center [744, 28] width 42 height 7
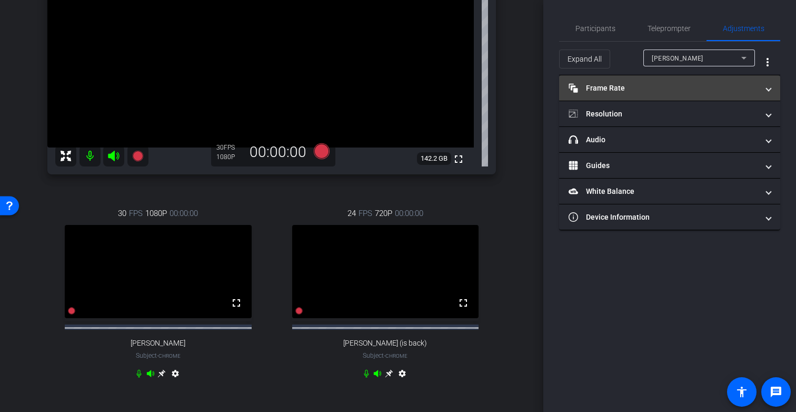
click at [611, 88] on mat-panel-title "Frame Rate Frame Rate" at bounding box center [664, 88] width 190 height 11
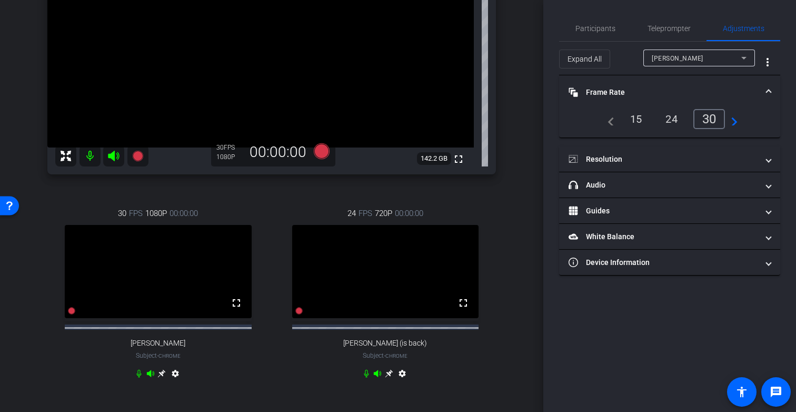
click at [691, 58] on div "Denise Day" at bounding box center [697, 58] width 90 height 13
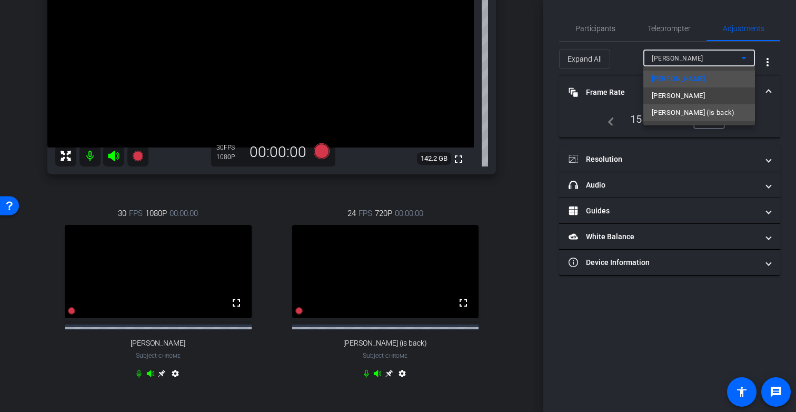
click at [676, 111] on span "Joel (is back)" at bounding box center [693, 112] width 83 height 13
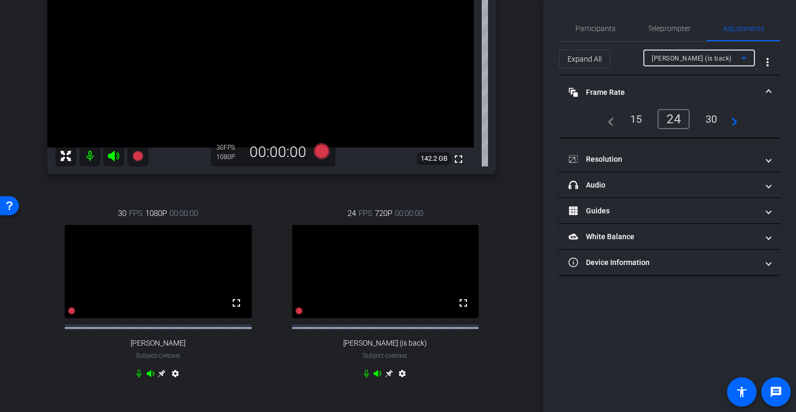
click at [710, 116] on div "30" at bounding box center [712, 119] width 28 height 18
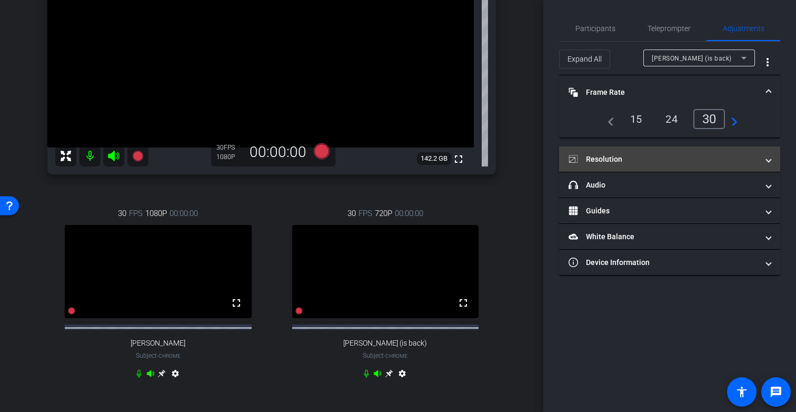
click at [680, 161] on mat-panel-title "Resolution" at bounding box center [664, 159] width 190 height 11
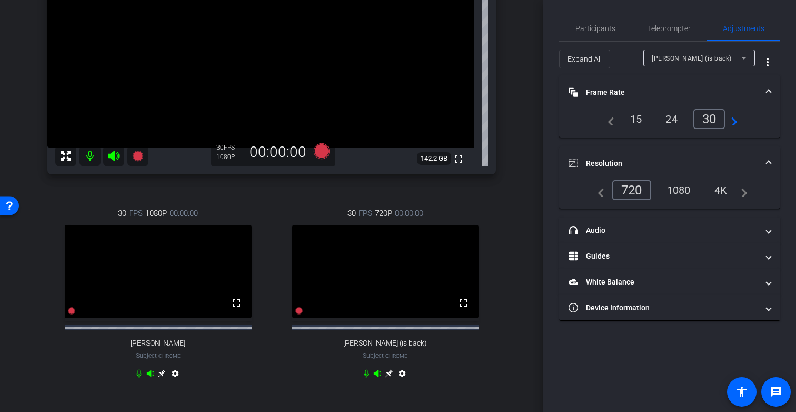
click at [679, 192] on div "1080" at bounding box center [678, 190] width 39 height 18
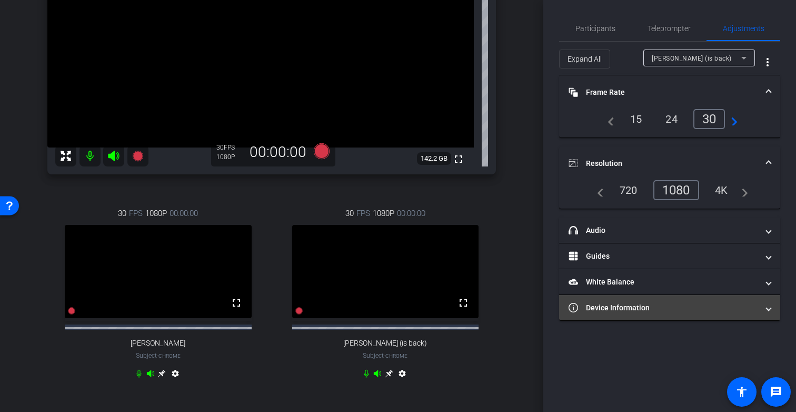
click at [644, 312] on mat-panel-title "Device Information" at bounding box center [664, 307] width 190 height 11
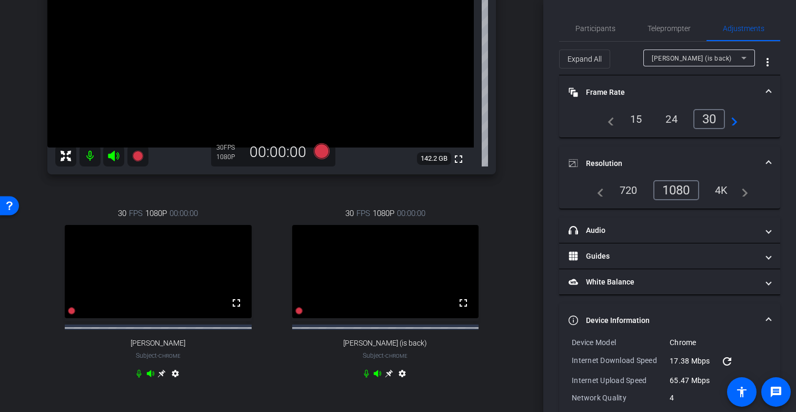
click at [768, 91] on span at bounding box center [769, 92] width 4 height 11
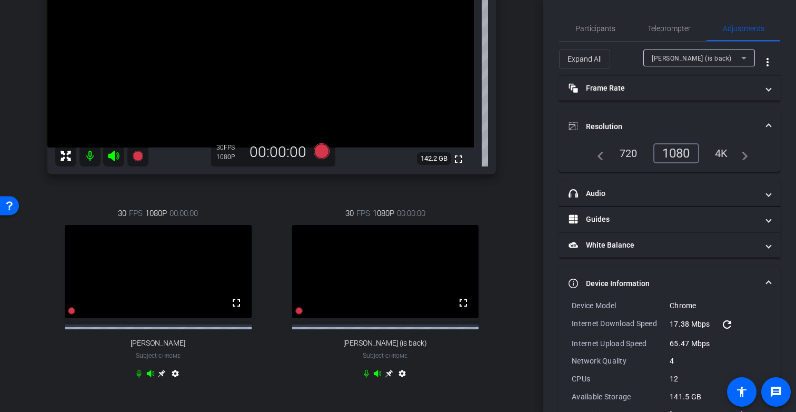
click at [768, 127] on span at bounding box center [769, 126] width 4 height 11
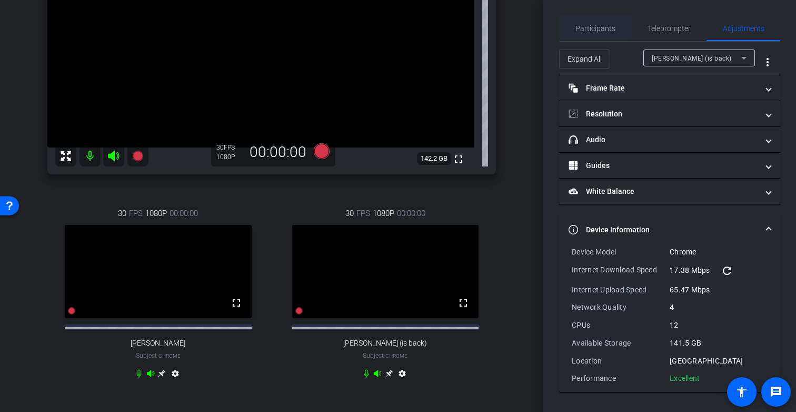
click at [603, 25] on span "Participants" at bounding box center [596, 28] width 40 height 7
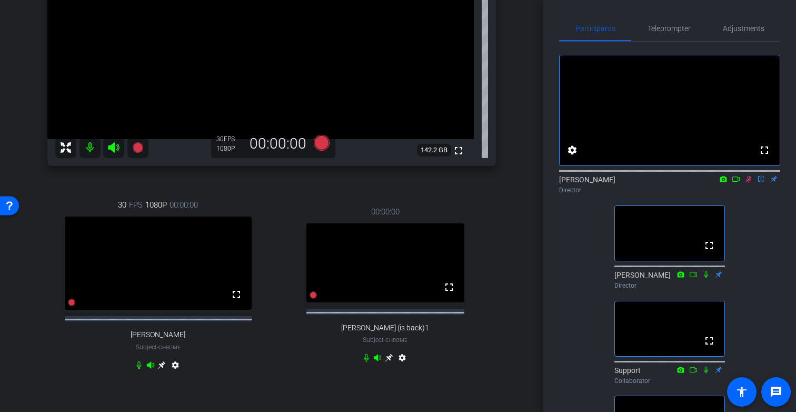
scroll to position [159, 0]
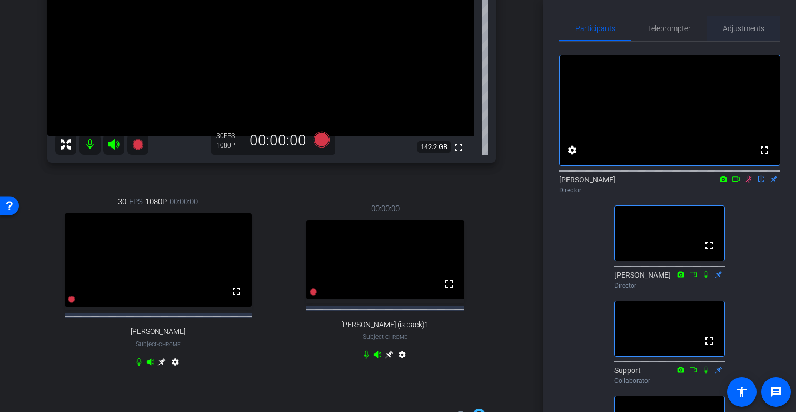
click at [735, 27] on span "Adjustments" at bounding box center [744, 28] width 42 height 7
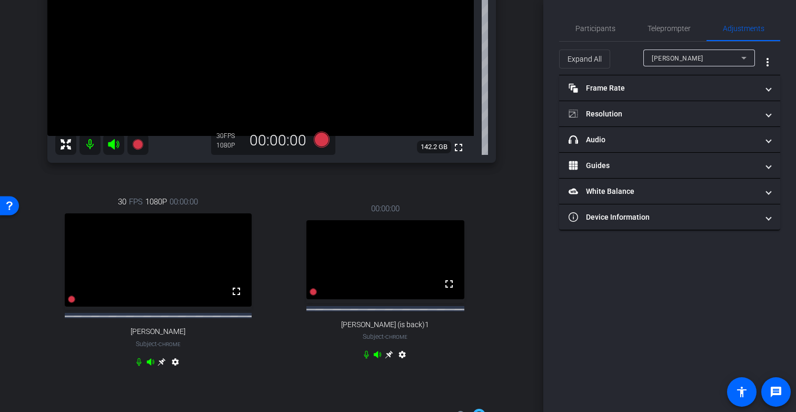
click at [698, 55] on div "Denise Day" at bounding box center [697, 58] width 90 height 13
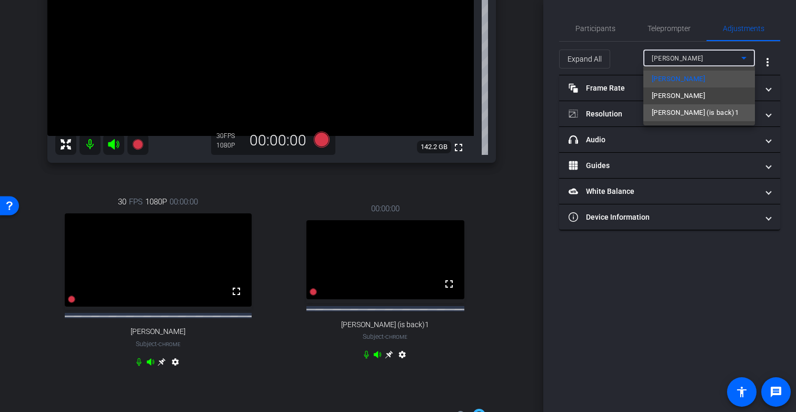
click at [675, 113] on span "Joel (is back)1" at bounding box center [695, 112] width 87 height 13
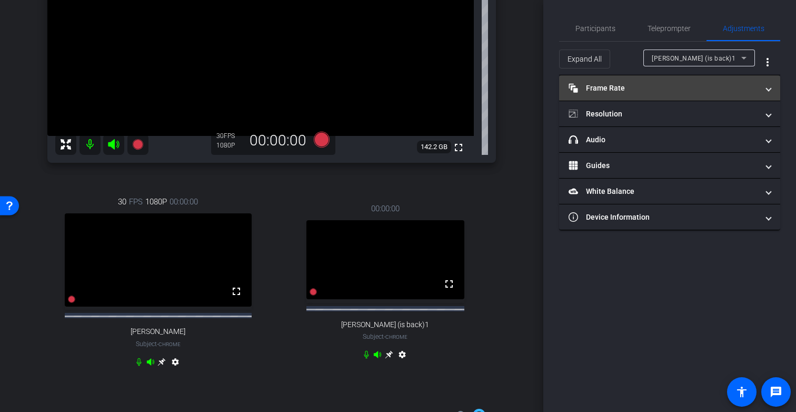
click at [642, 84] on mat-panel-title "Frame Rate Frame Rate" at bounding box center [664, 88] width 190 height 11
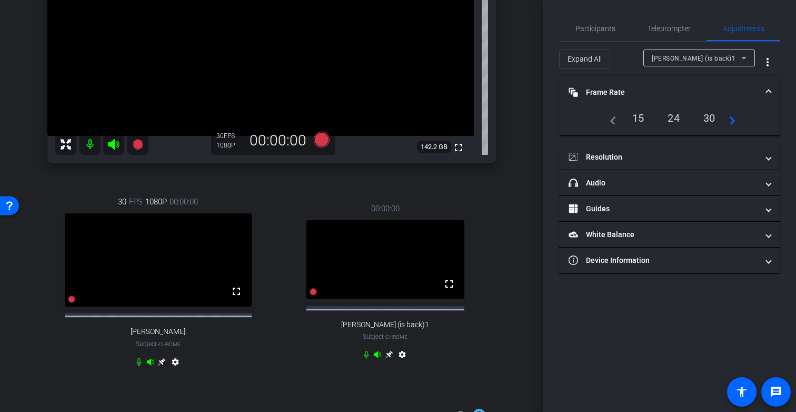
click at [712, 116] on div "30" at bounding box center [710, 118] width 28 height 18
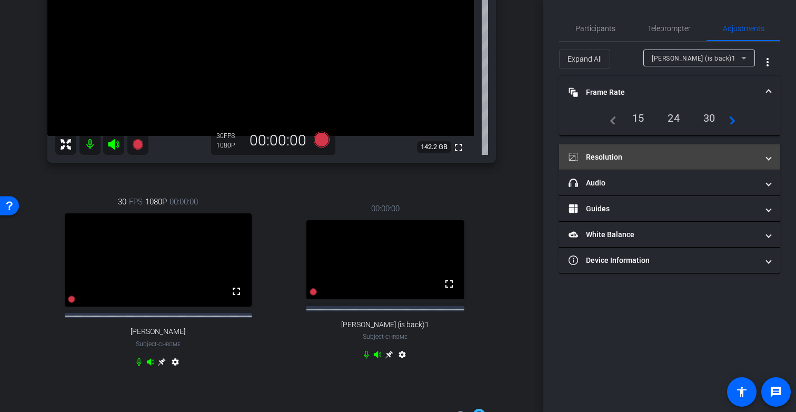
click at [657, 161] on mat-panel-title "Resolution" at bounding box center [664, 157] width 190 height 11
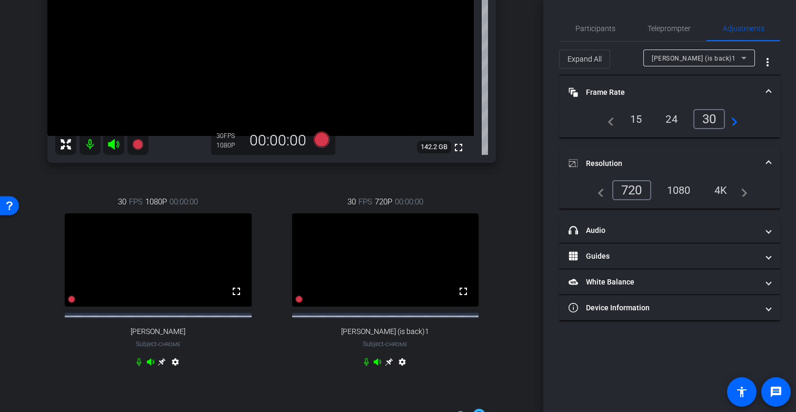
click at [682, 185] on div "1080" at bounding box center [678, 190] width 39 height 18
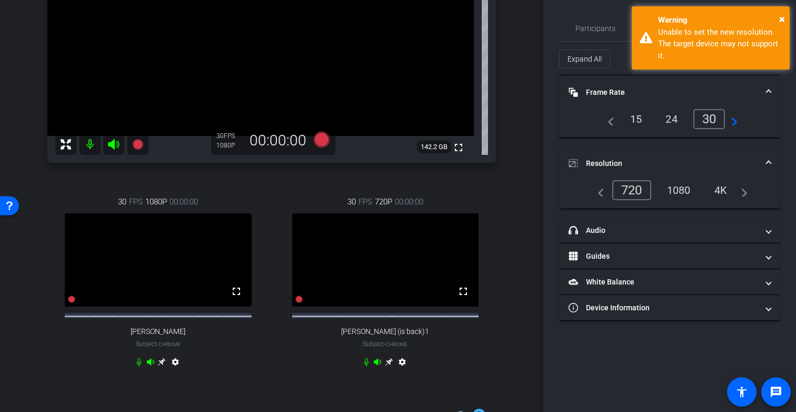
click at [681, 185] on div "1080" at bounding box center [678, 190] width 39 height 18
click at [781, 18] on span "×" at bounding box center [782, 19] width 6 height 13
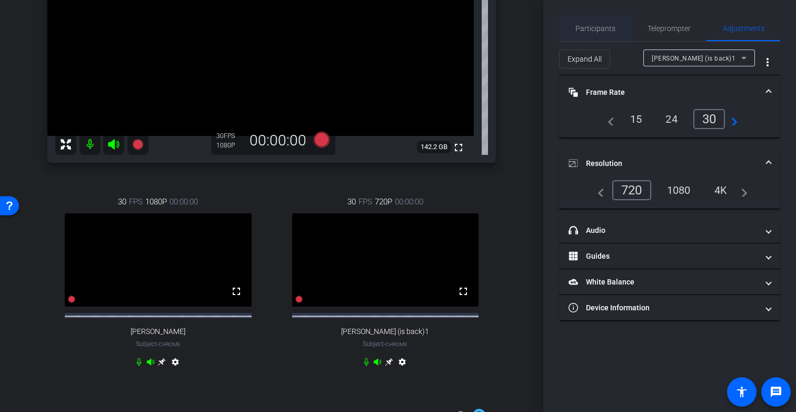
click at [606, 27] on span "Participants" at bounding box center [596, 28] width 40 height 7
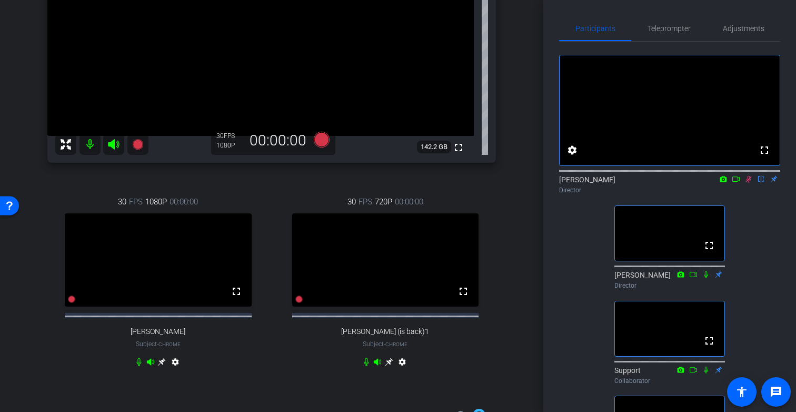
click at [748, 183] on icon at bounding box center [749, 179] width 6 height 7
click at [734, 29] on span "Adjustments" at bounding box center [744, 28] width 42 height 7
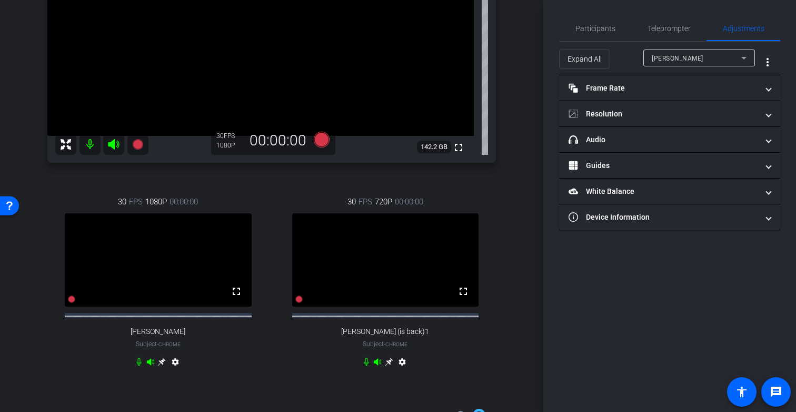
click at [684, 60] on span "Denise Day" at bounding box center [678, 58] width 52 height 7
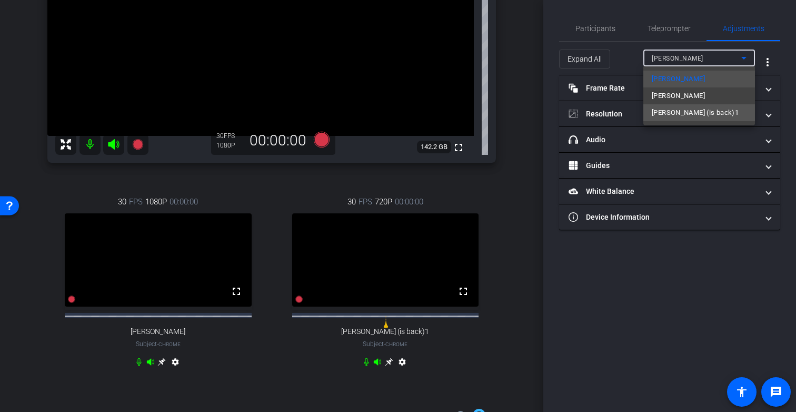
click at [678, 112] on span "Joel (is back)1" at bounding box center [695, 112] width 87 height 13
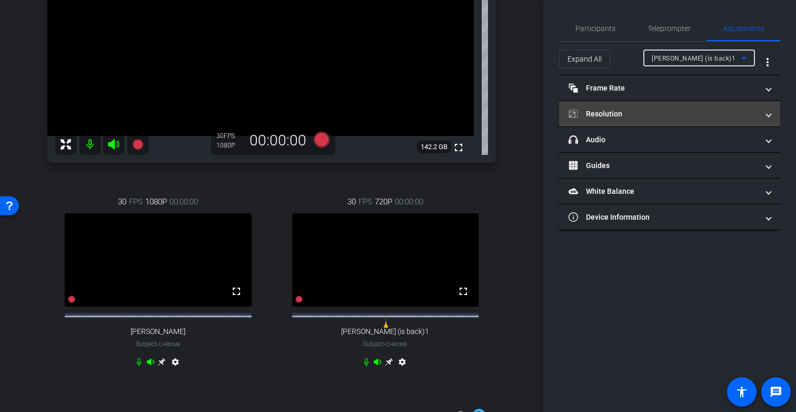
click at [655, 116] on mat-panel-title "Resolution" at bounding box center [664, 113] width 190 height 11
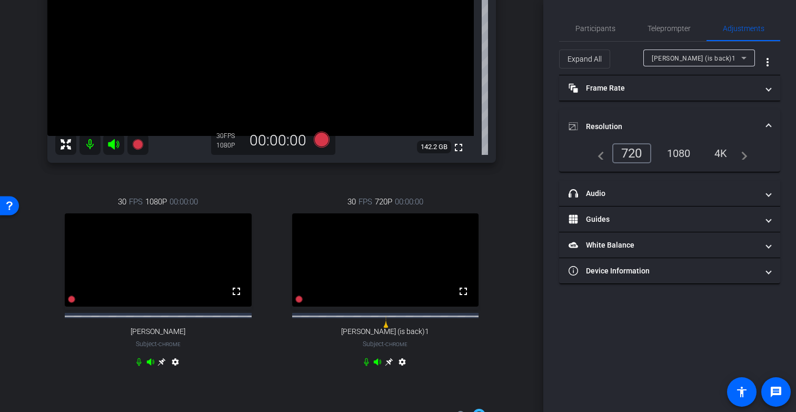
click at [679, 155] on div "1080" at bounding box center [678, 153] width 39 height 18
click at [682, 149] on div "1080" at bounding box center [678, 153] width 39 height 18
click at [684, 157] on div "1080" at bounding box center [678, 153] width 39 height 18
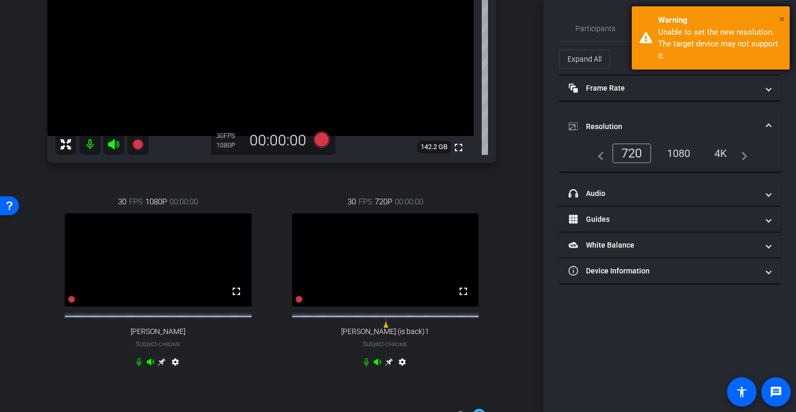
click at [781, 17] on span "×" at bounding box center [782, 19] width 6 height 13
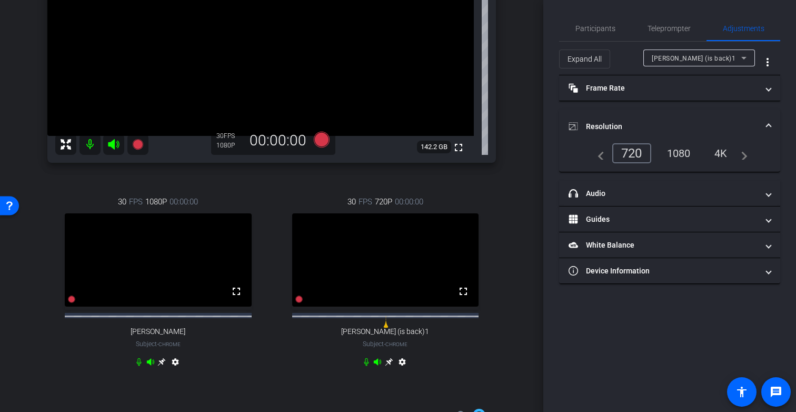
click at [646, 128] on mat-panel-title "Resolution" at bounding box center [664, 126] width 190 height 11
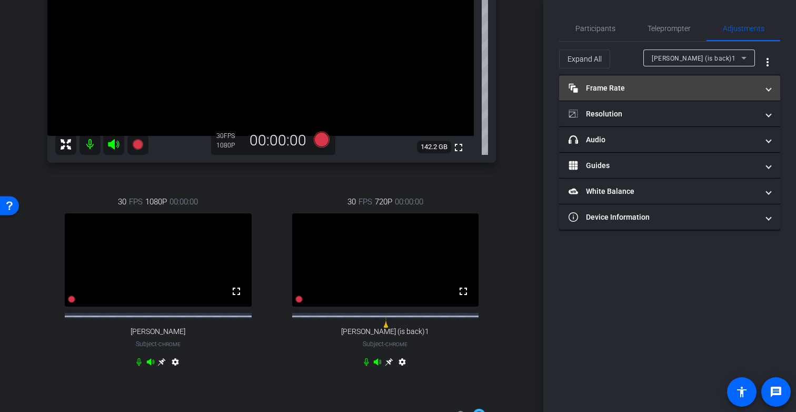
click at [657, 88] on mat-panel-title "Frame Rate Frame Rate" at bounding box center [664, 88] width 190 height 11
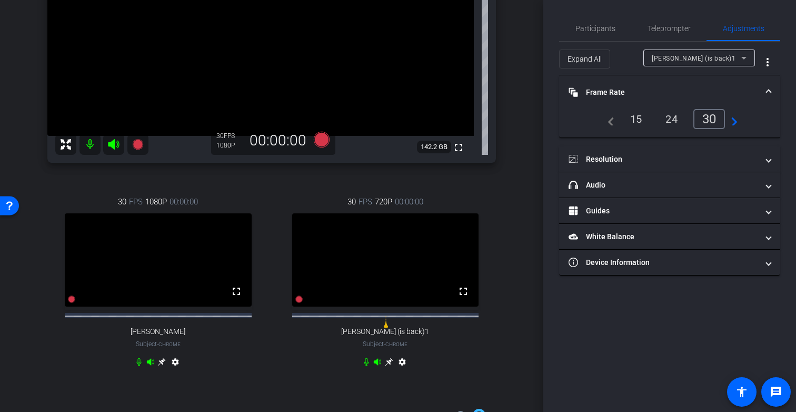
click at [657, 88] on mat-panel-title "Frame Rate Frame Rate" at bounding box center [664, 92] width 190 height 11
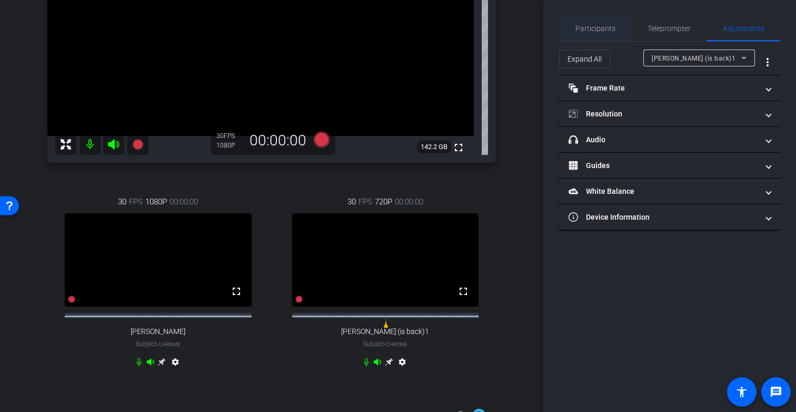
click at [601, 29] on span "Participants" at bounding box center [596, 28] width 40 height 7
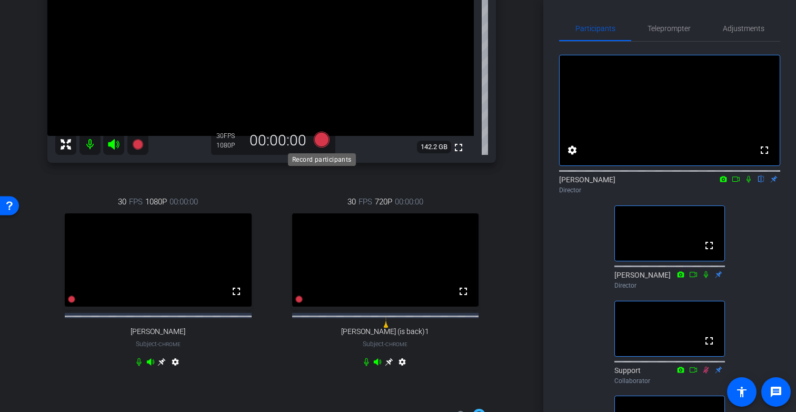
click at [322, 137] on icon at bounding box center [322, 139] width 16 height 16
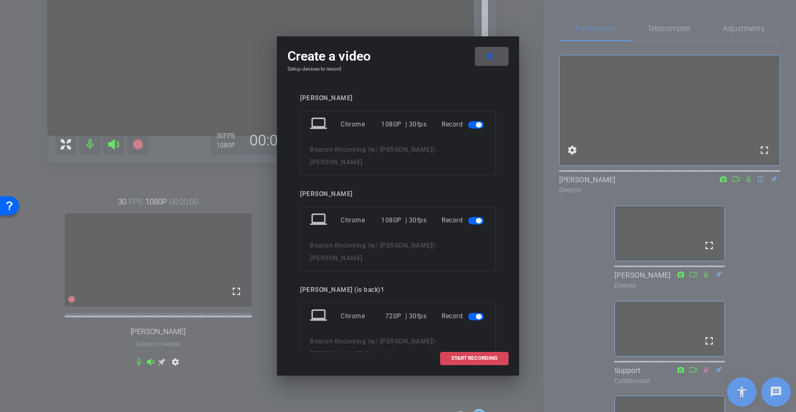
click at [480, 357] on span "START RECORDING" at bounding box center [474, 357] width 46 height 5
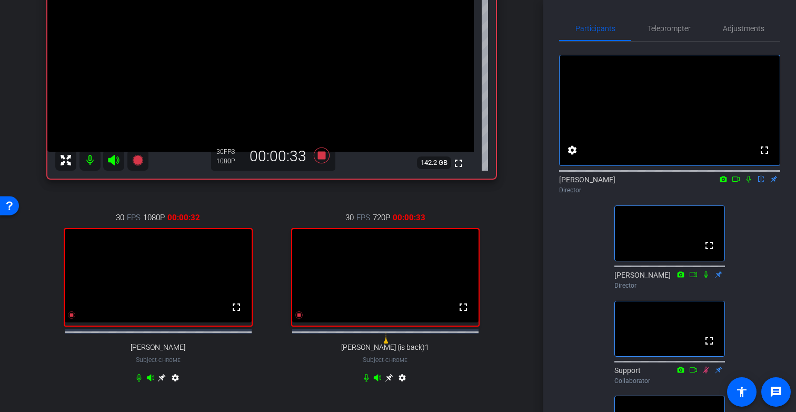
scroll to position [142, 0]
click at [322, 156] on icon at bounding box center [322, 155] width 16 height 16
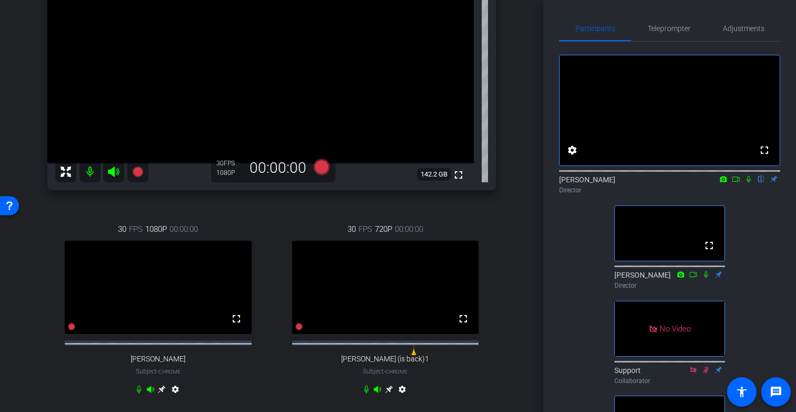
scroll to position [97, 0]
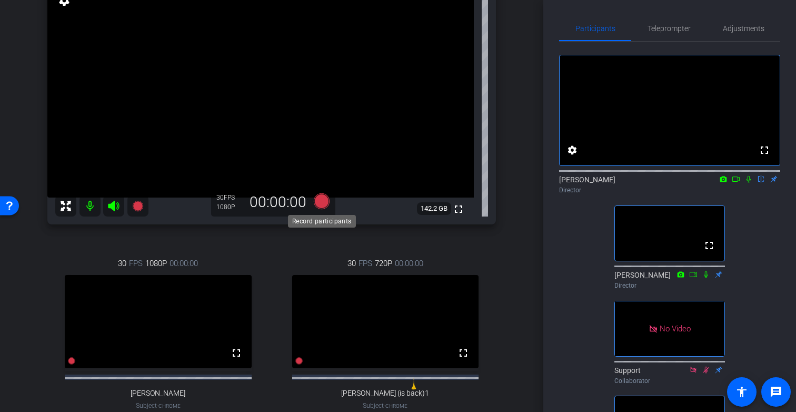
click at [321, 202] on icon at bounding box center [322, 201] width 16 height 16
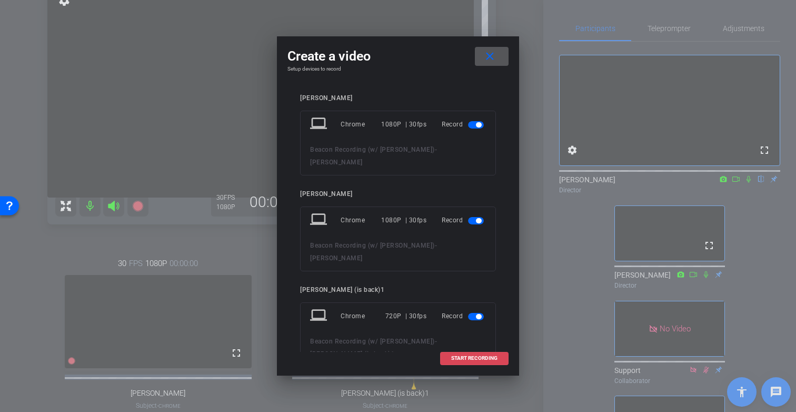
click at [486, 358] on span "START RECORDING" at bounding box center [474, 357] width 46 height 5
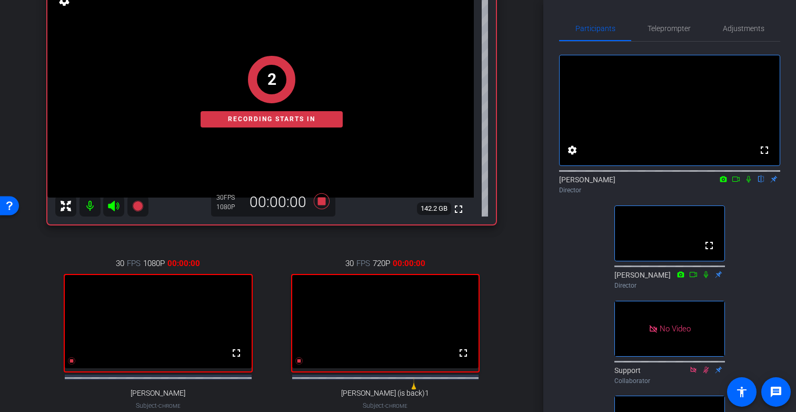
click at [748, 183] on icon at bounding box center [749, 178] width 8 height 7
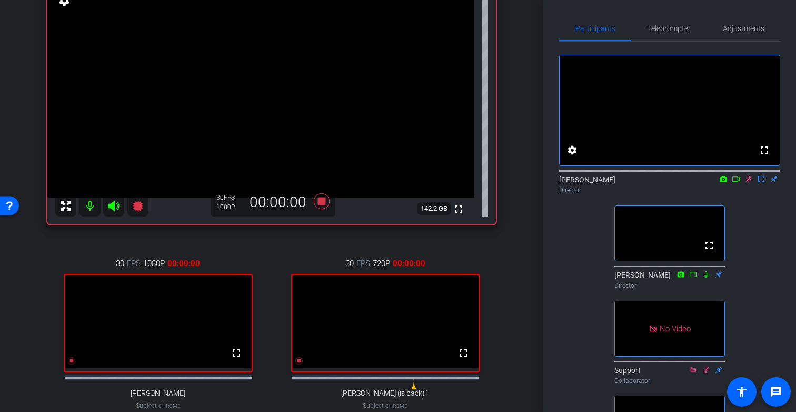
click at [738, 183] on icon at bounding box center [736, 178] width 8 height 7
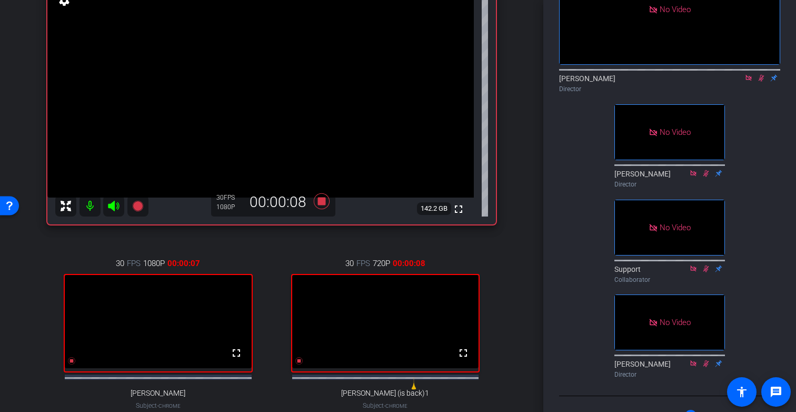
scroll to position [97, 0]
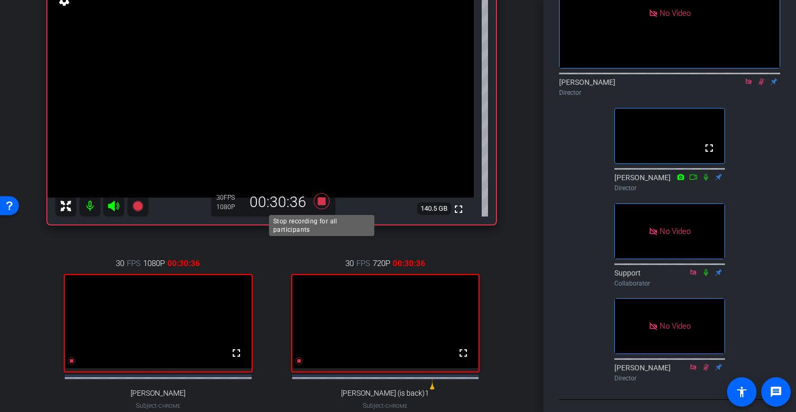
click at [322, 202] on icon at bounding box center [322, 201] width 16 height 16
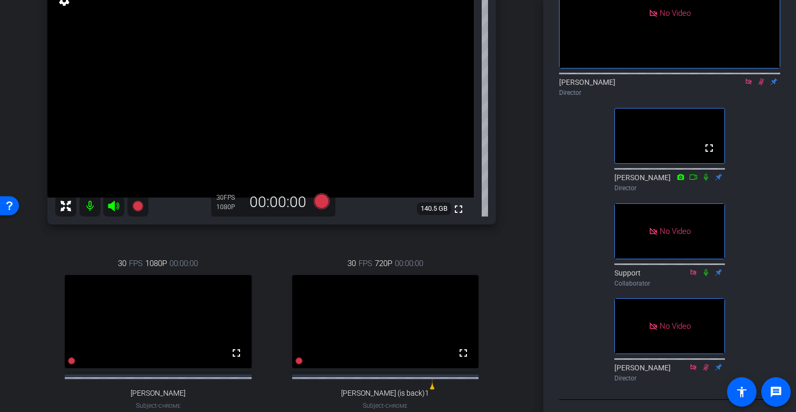
click at [761, 86] on mat-icon at bounding box center [761, 81] width 13 height 9
click at [751, 85] on icon at bounding box center [749, 81] width 8 height 7
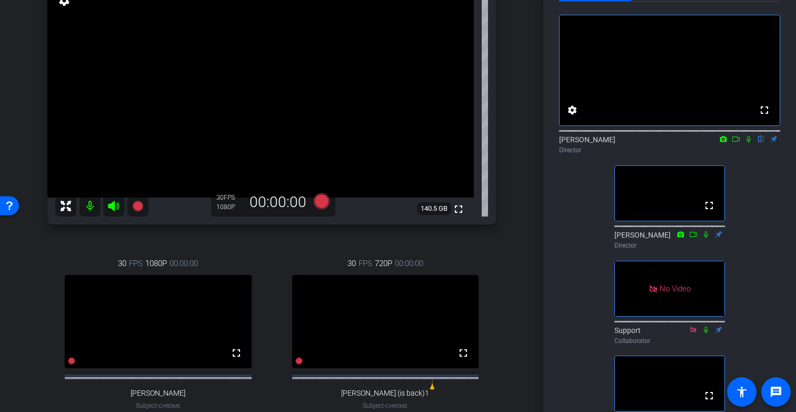
scroll to position [37, 0]
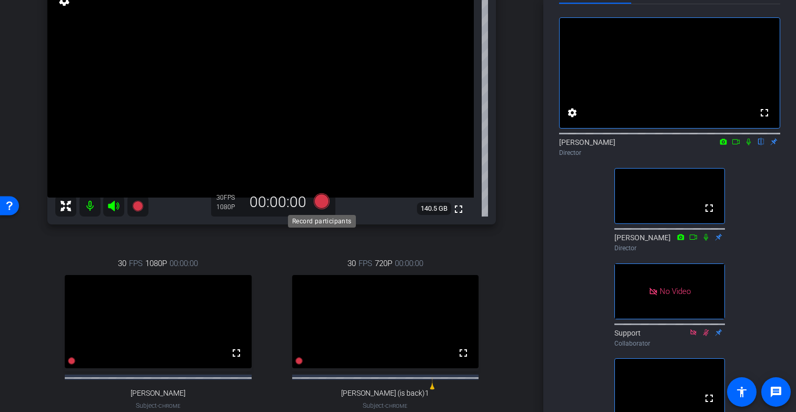
click at [326, 201] on icon at bounding box center [322, 201] width 16 height 16
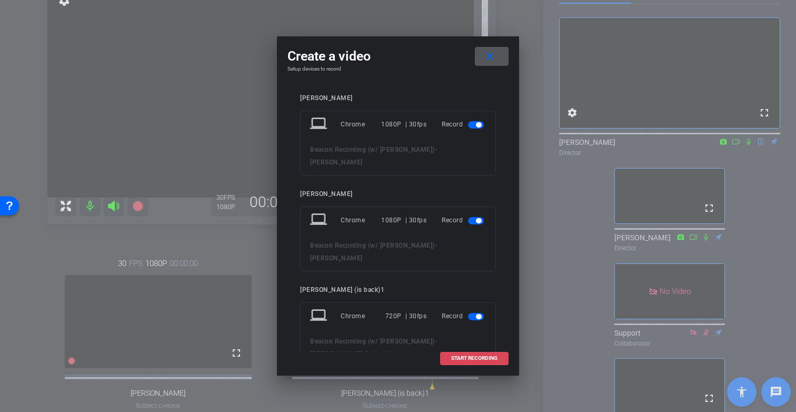
click at [474, 357] on span "START RECORDING" at bounding box center [474, 357] width 46 height 5
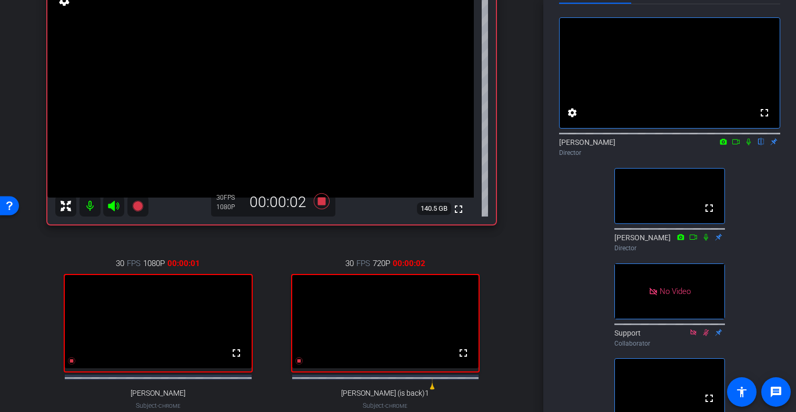
click at [738, 145] on icon at bounding box center [736, 141] width 8 height 7
click at [760, 145] on icon at bounding box center [761, 141] width 4 height 7
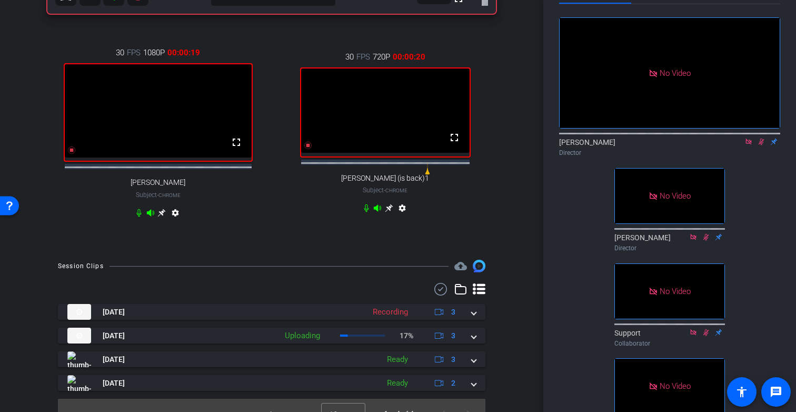
scroll to position [335, 0]
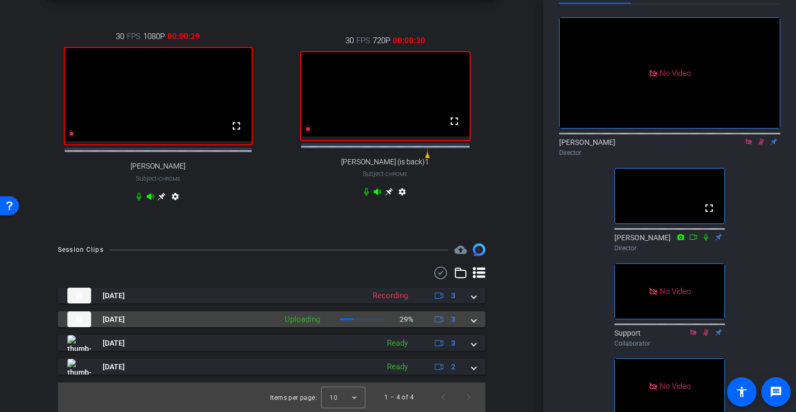
click at [474, 321] on span at bounding box center [474, 319] width 4 height 11
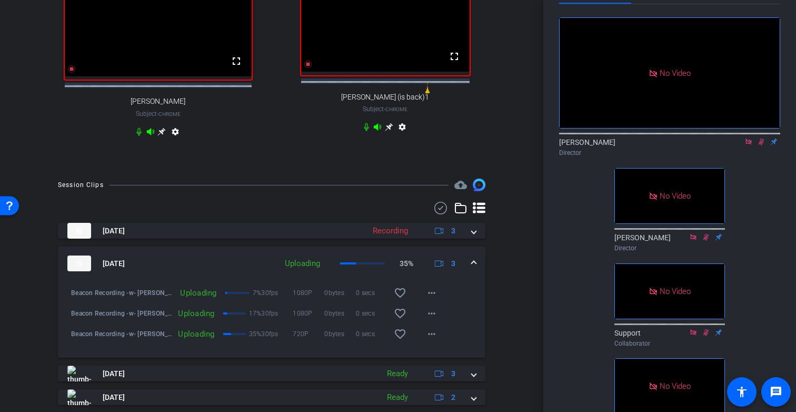
scroll to position [381, 0]
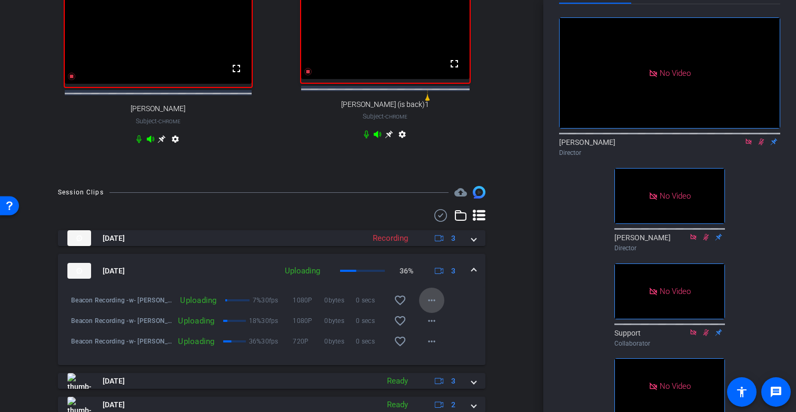
click at [432, 306] on mat-icon "more_horiz" at bounding box center [431, 300] width 13 height 13
click at [501, 300] on div at bounding box center [398, 206] width 796 height 412
click at [372, 272] on div at bounding box center [362, 271] width 45 height 2
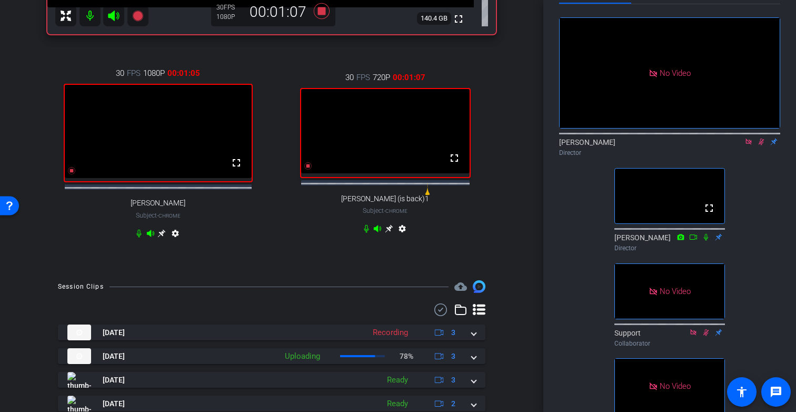
scroll to position [335, 0]
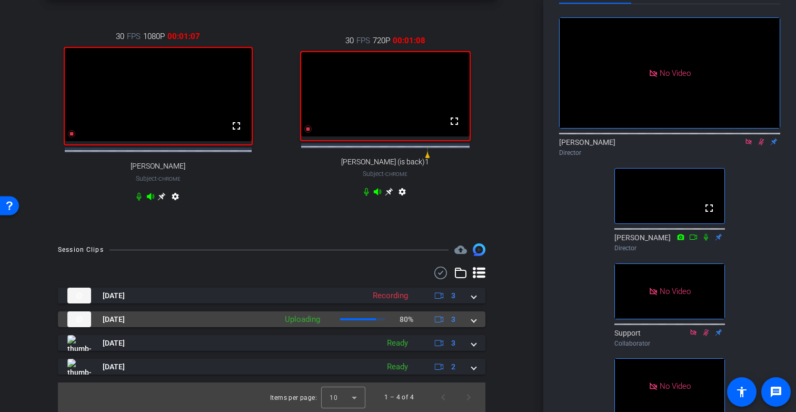
click at [474, 319] on span at bounding box center [474, 319] width 4 height 11
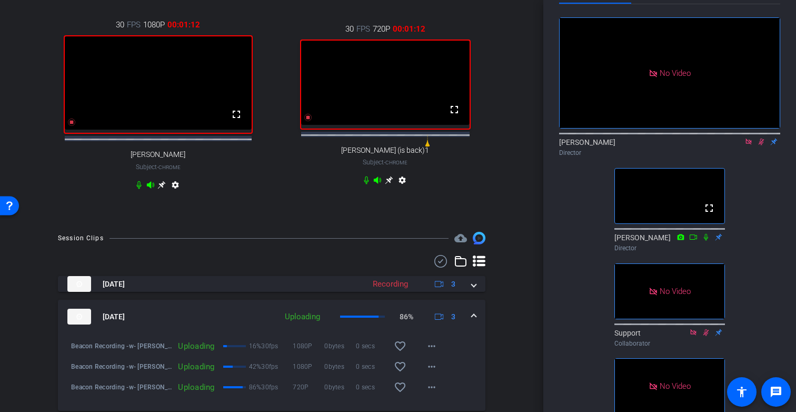
click at [449, 323] on span "3" at bounding box center [444, 316] width 23 height 13
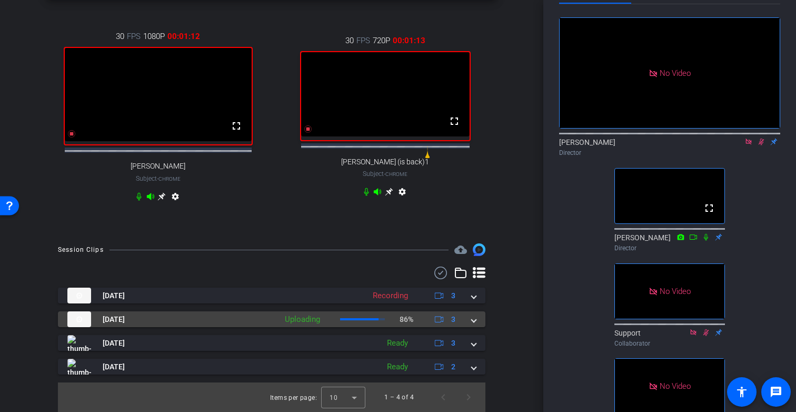
click at [472, 320] on span at bounding box center [474, 319] width 4 height 11
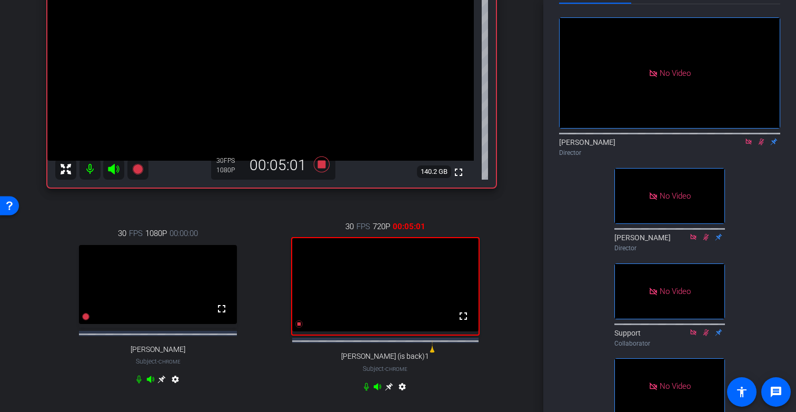
scroll to position [150, 0]
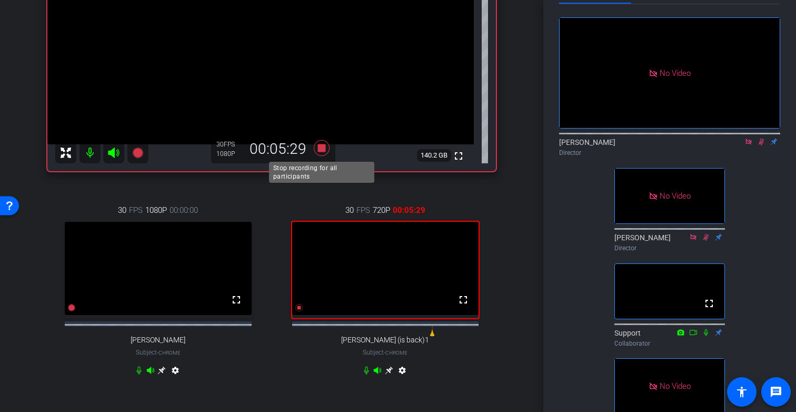
click at [319, 149] on icon at bounding box center [322, 148] width 16 height 16
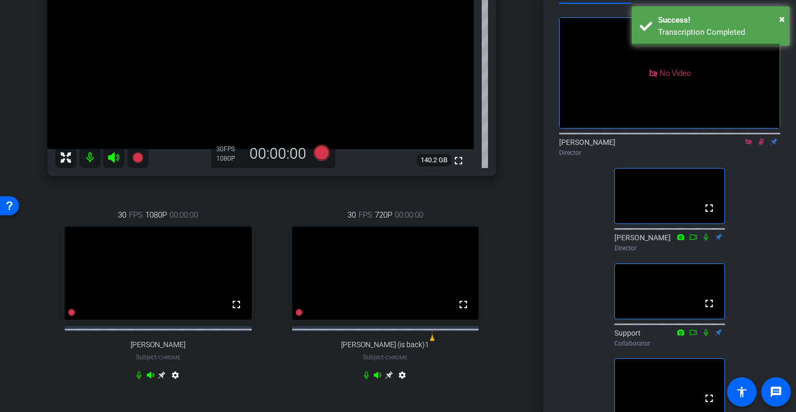
scroll to position [136, 0]
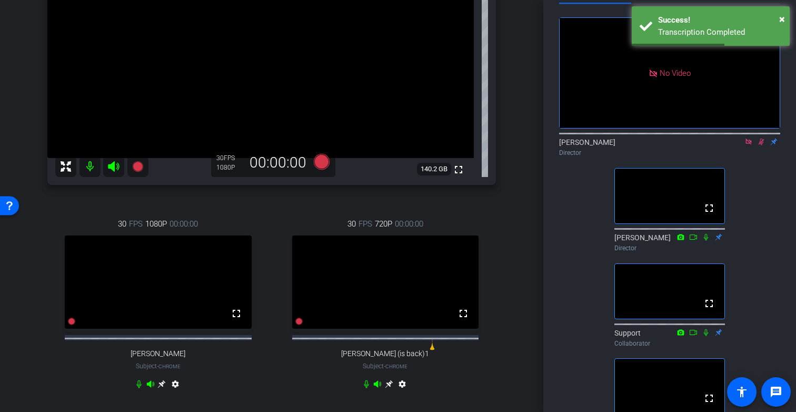
click at [749, 145] on icon at bounding box center [749, 141] width 8 height 7
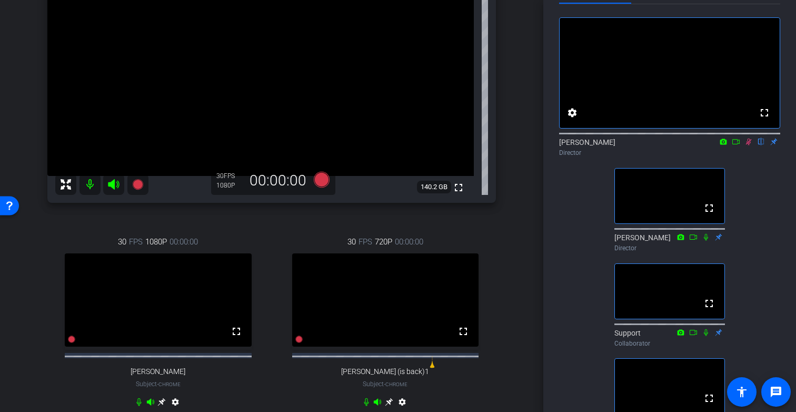
scroll to position [120, 0]
click at [750, 145] on icon at bounding box center [749, 141] width 8 height 7
click at [318, 179] on icon at bounding box center [322, 178] width 16 height 16
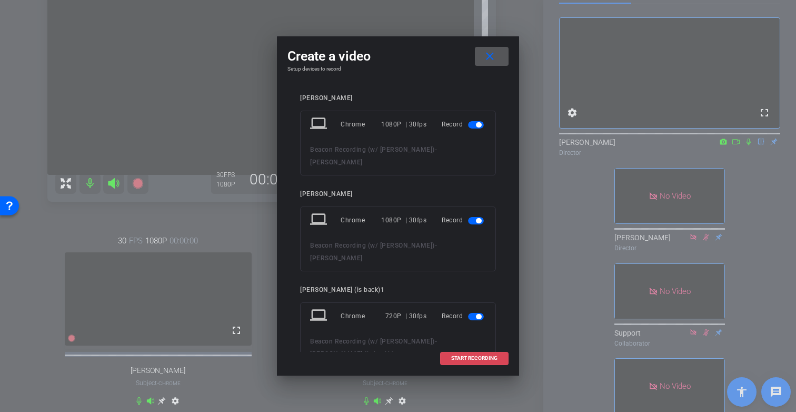
click at [486, 360] on span "START RECORDING" at bounding box center [474, 357] width 46 height 5
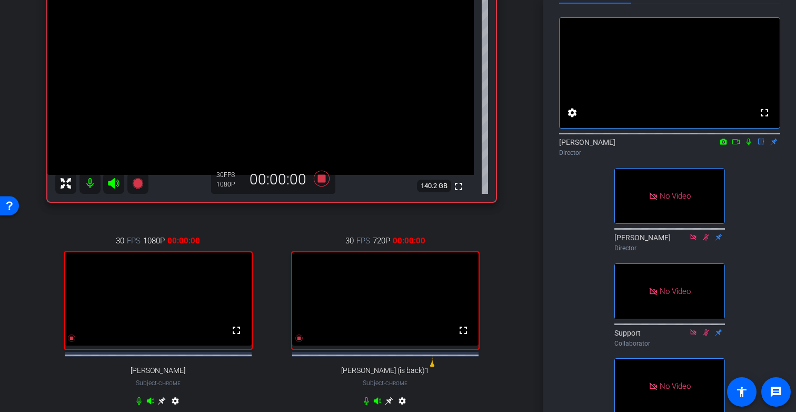
click at [738, 145] on icon at bounding box center [736, 141] width 8 height 7
click at [760, 145] on icon at bounding box center [761, 141] width 4 height 7
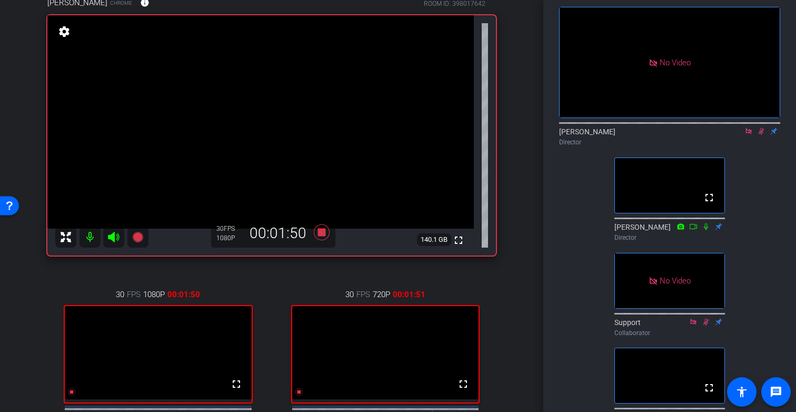
scroll to position [50, 0]
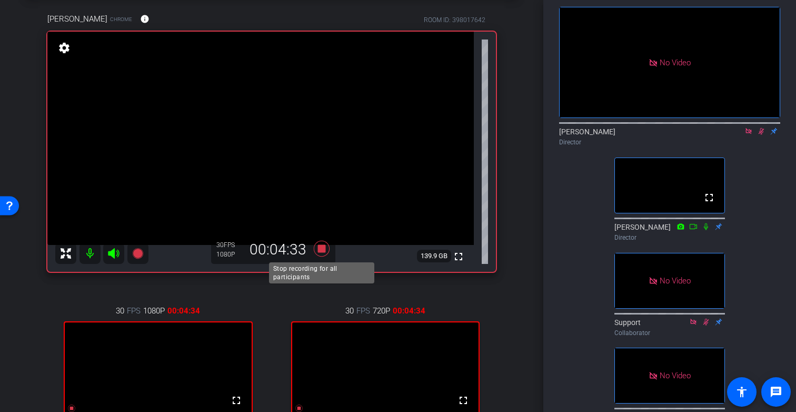
click at [320, 248] on icon at bounding box center [322, 248] width 16 height 16
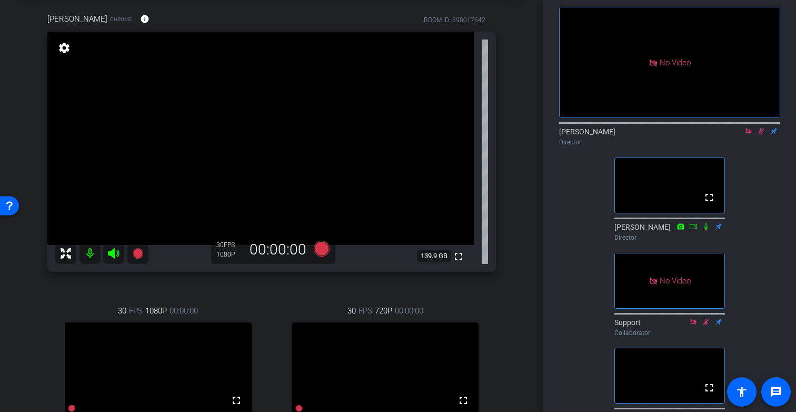
click at [750, 135] on icon at bounding box center [749, 130] width 8 height 7
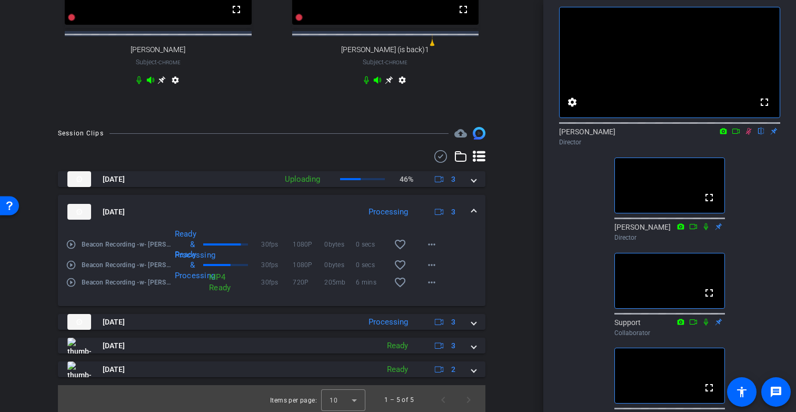
scroll to position [454, 0]
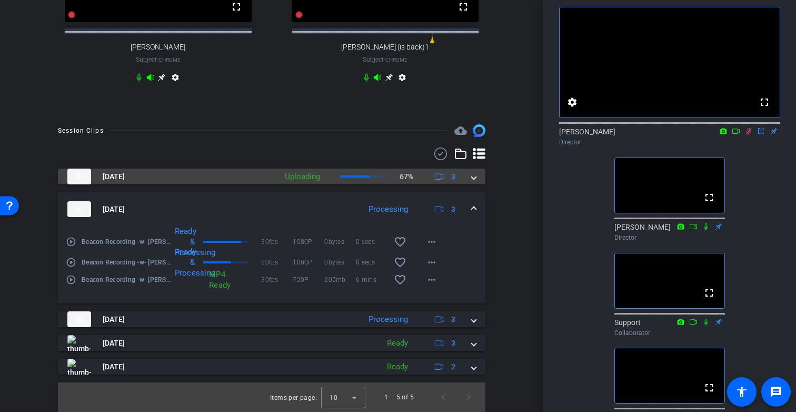
click at [472, 177] on span at bounding box center [474, 176] width 4 height 11
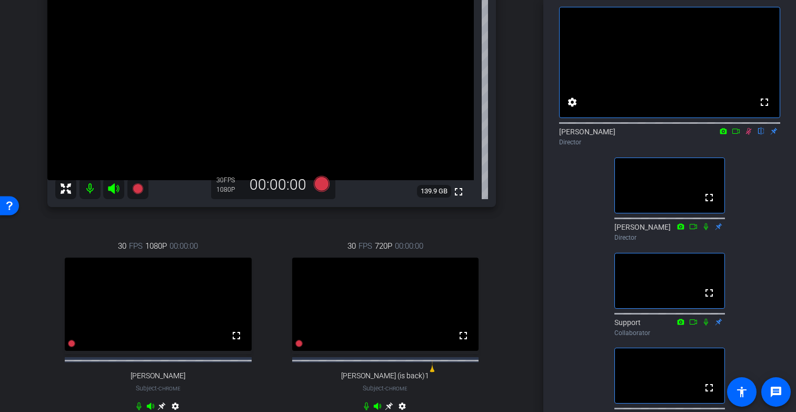
scroll to position [118, 0]
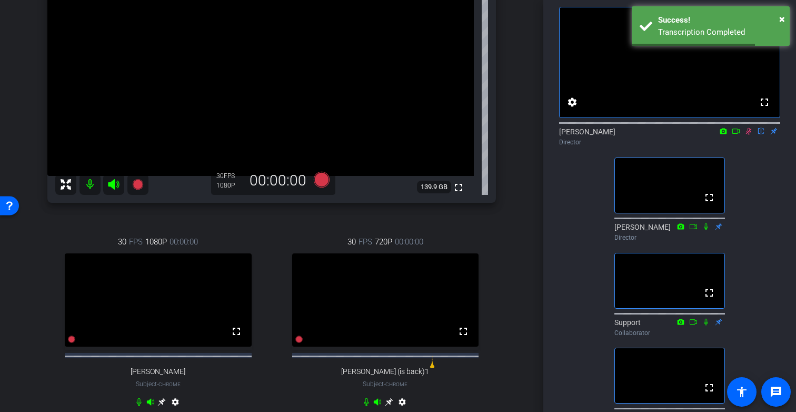
click at [750, 135] on icon at bounding box center [749, 130] width 8 height 7
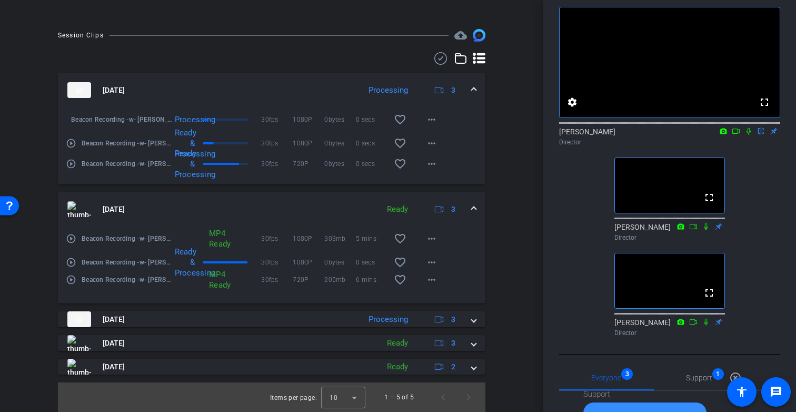
scroll to position [550, 0]
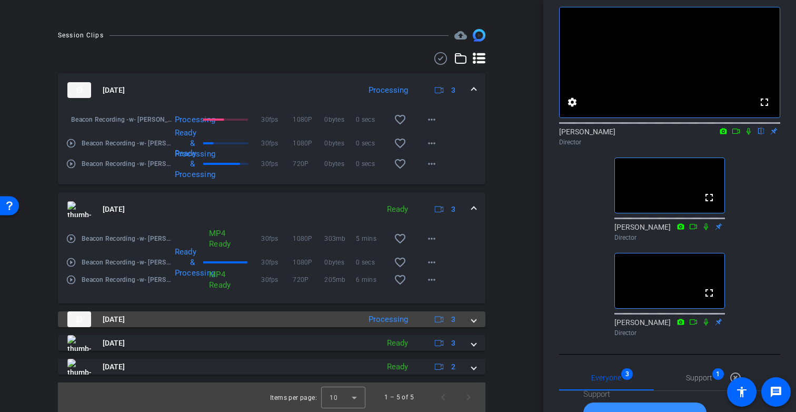
click at [471, 319] on div "Oct 3, 2025 Processing 3" at bounding box center [269, 319] width 404 height 16
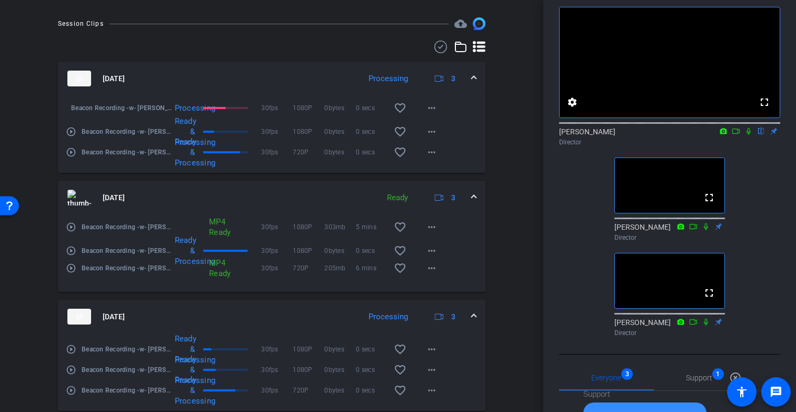
scroll to position [645, 0]
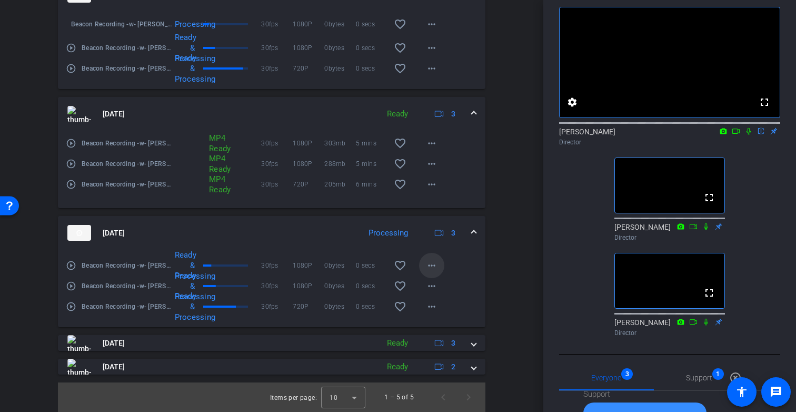
click at [432, 265] on mat-icon "more_horiz" at bounding box center [431, 265] width 13 height 13
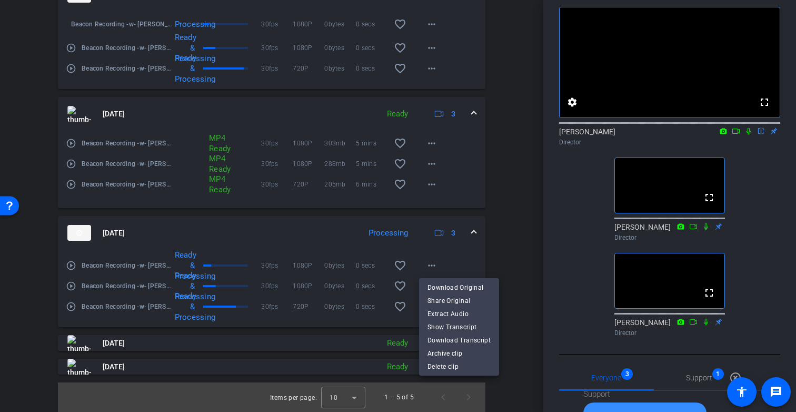
click at [517, 243] on div at bounding box center [398, 206] width 796 height 412
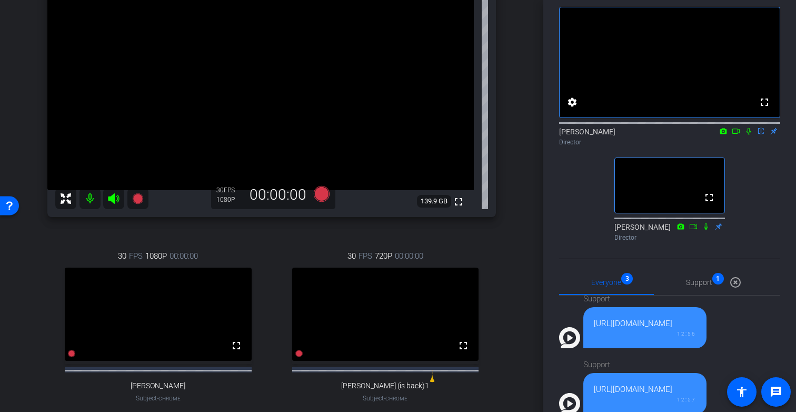
scroll to position [108, 0]
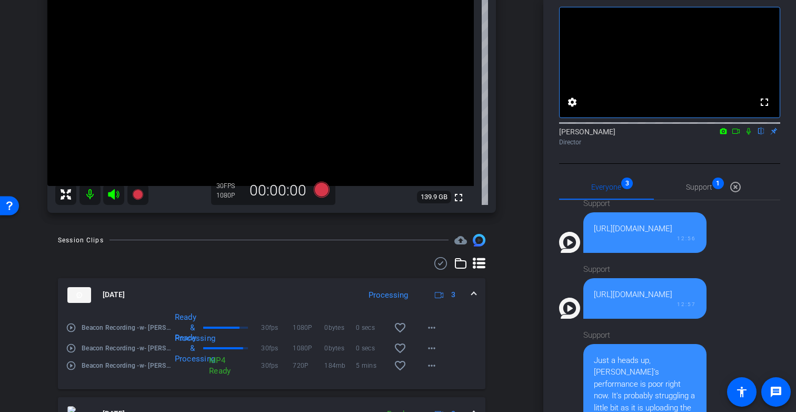
click at [736, 135] on icon at bounding box center [736, 130] width 8 height 7
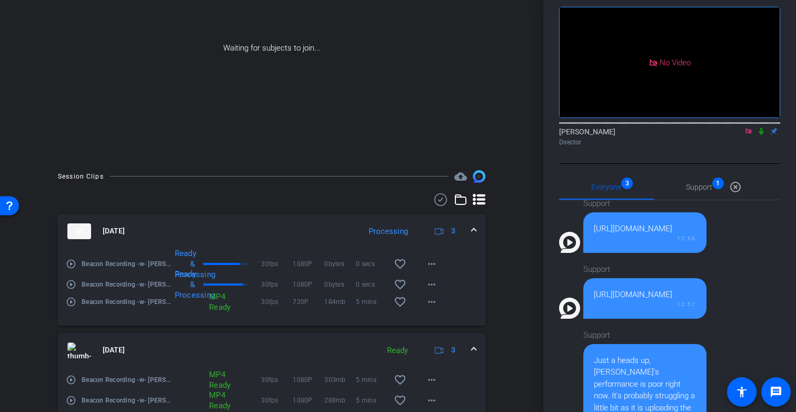
scroll to position [45, 0]
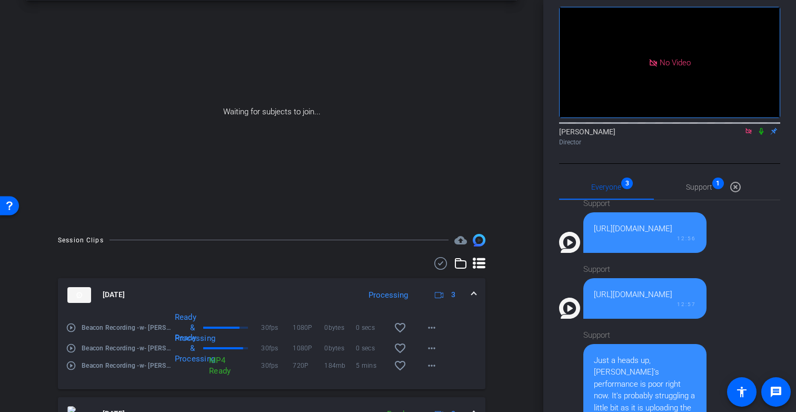
click at [759, 135] on icon at bounding box center [761, 130] width 8 height 7
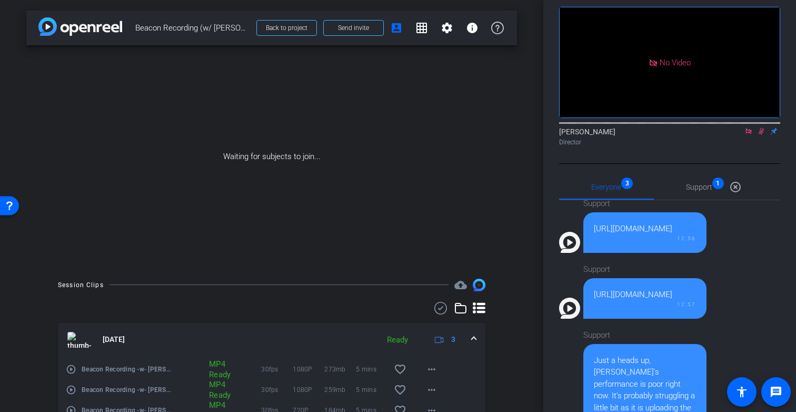
scroll to position [345, 0]
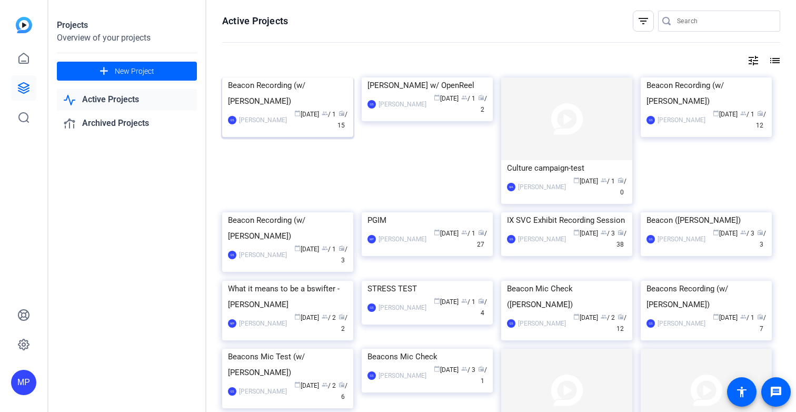
click at [295, 77] on img at bounding box center [287, 77] width 131 height 0
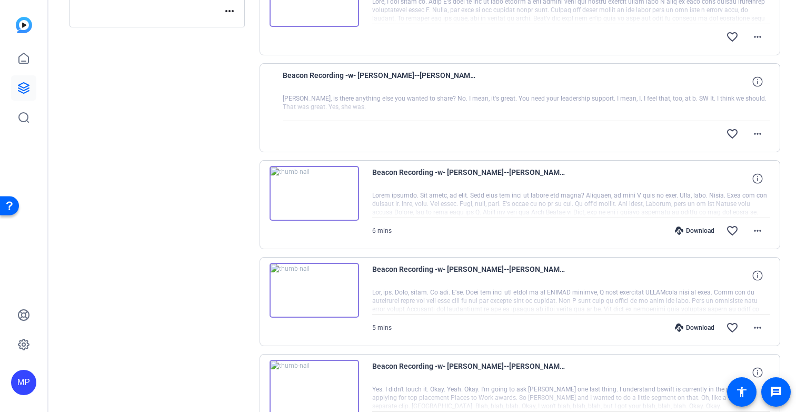
scroll to position [272, 0]
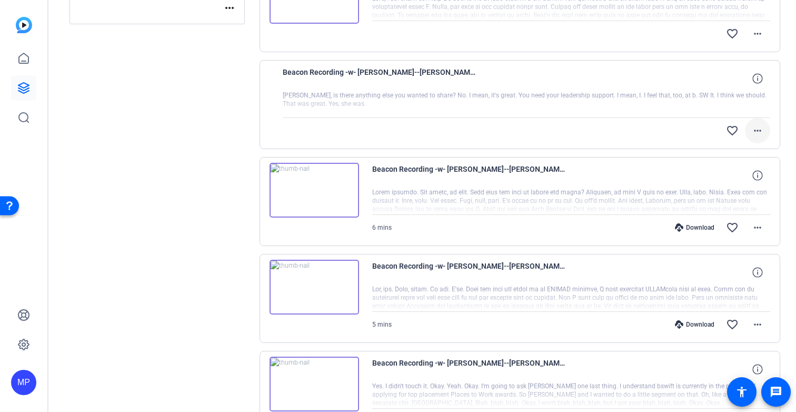
click at [757, 123] on span at bounding box center [757, 130] width 25 height 25
click at [757, 123] on div at bounding box center [398, 206] width 796 height 412
click at [489, 100] on div at bounding box center [527, 104] width 488 height 26
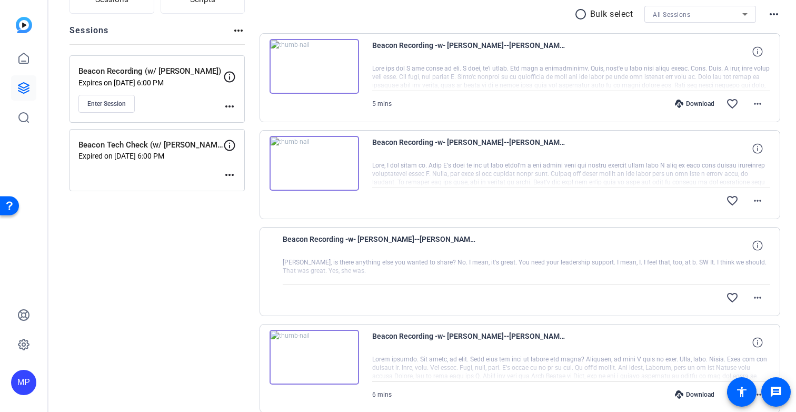
scroll to position [111, 0]
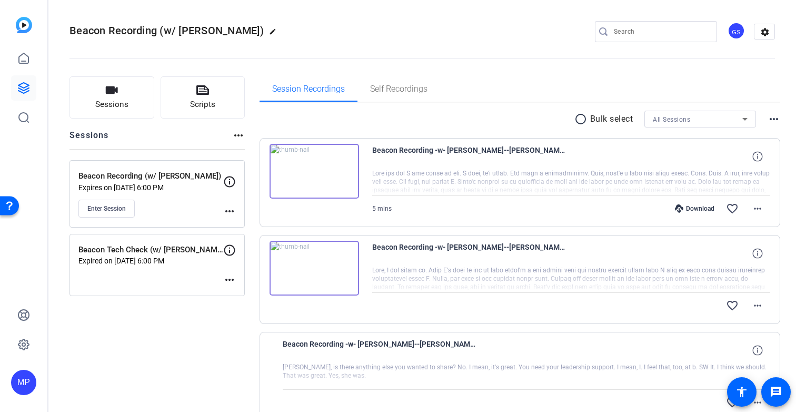
scroll to position [111, 0]
